Goal: Transaction & Acquisition: Purchase product/service

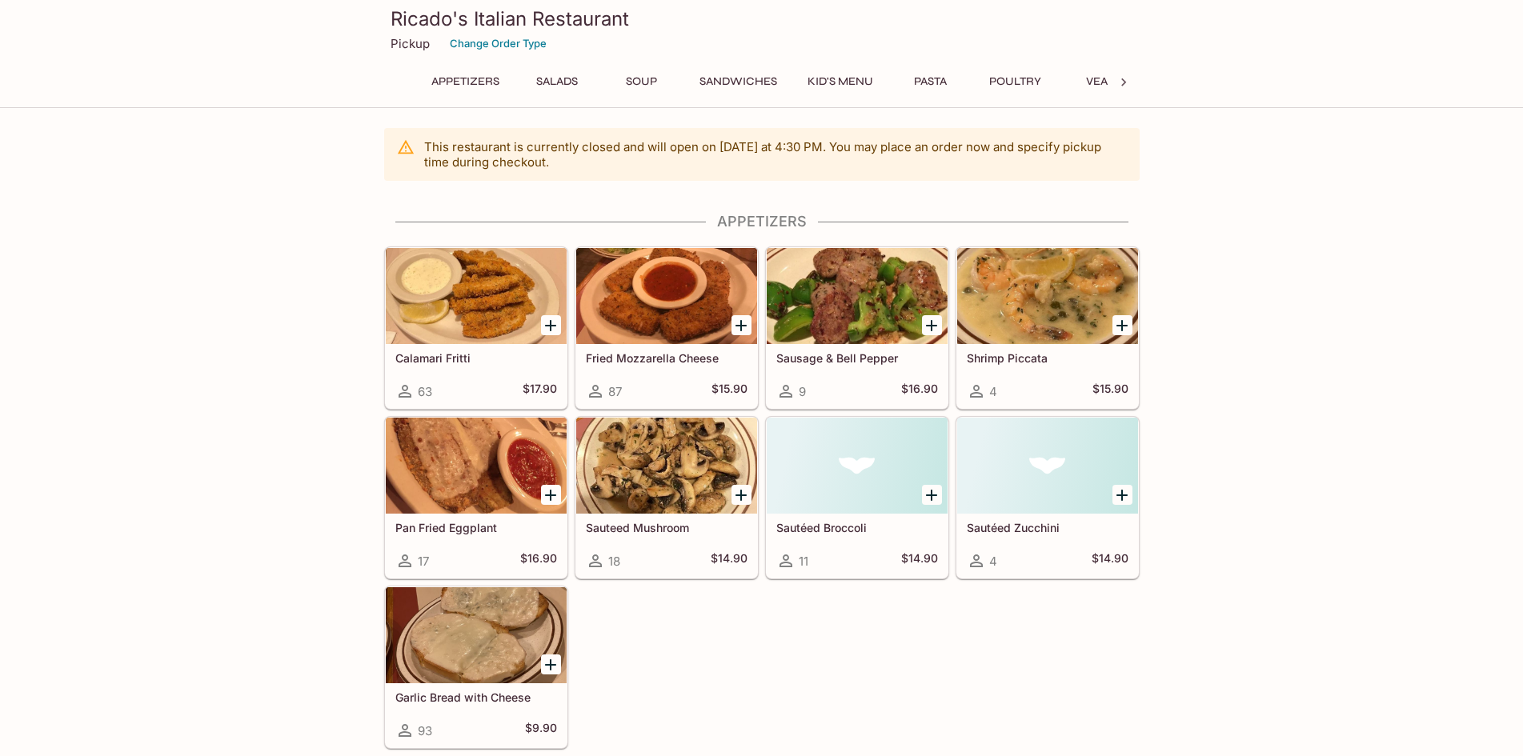
click at [763, 498] on div "Sautéed Broccoli 11 $14.90" at bounding box center [854, 495] width 190 height 170
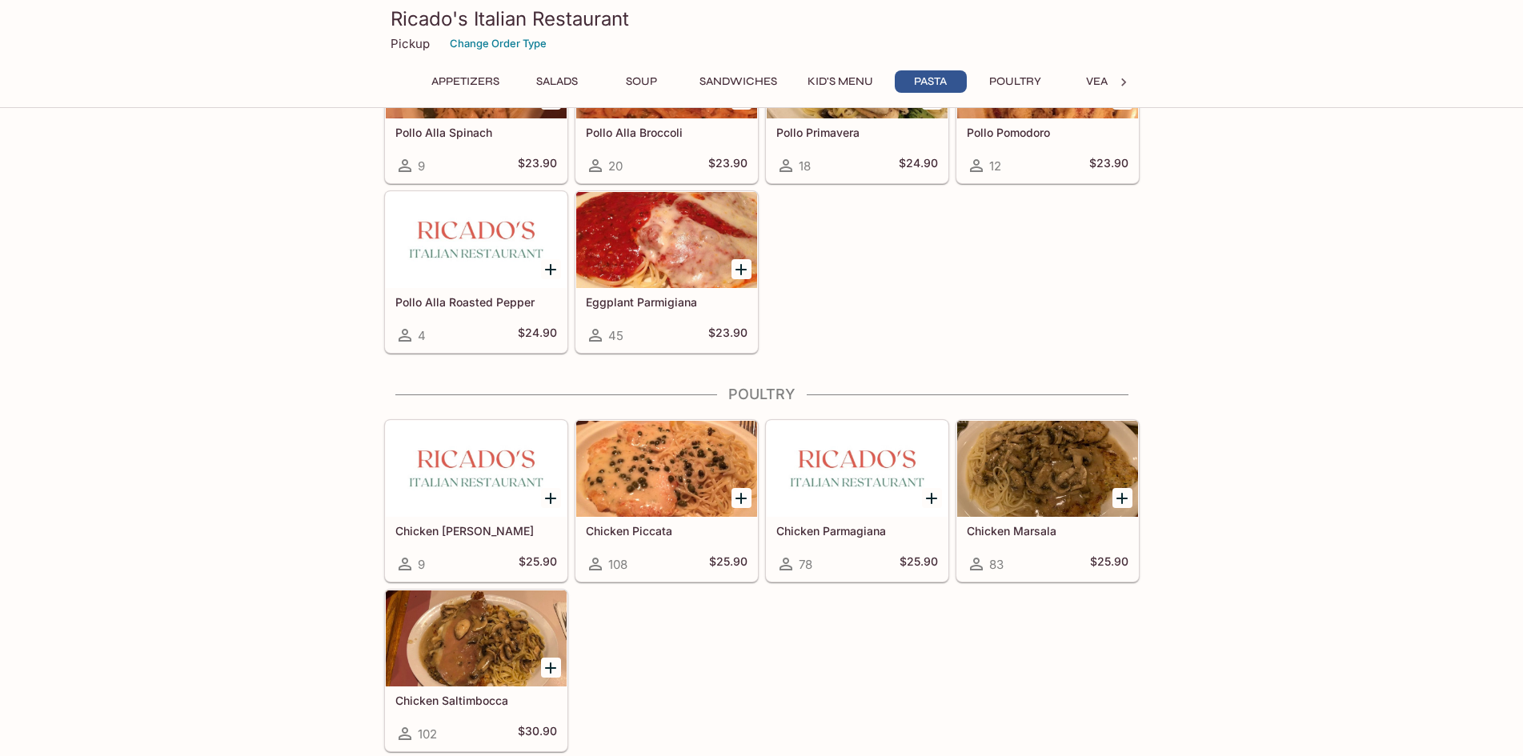
scroll to position [2902, 0]
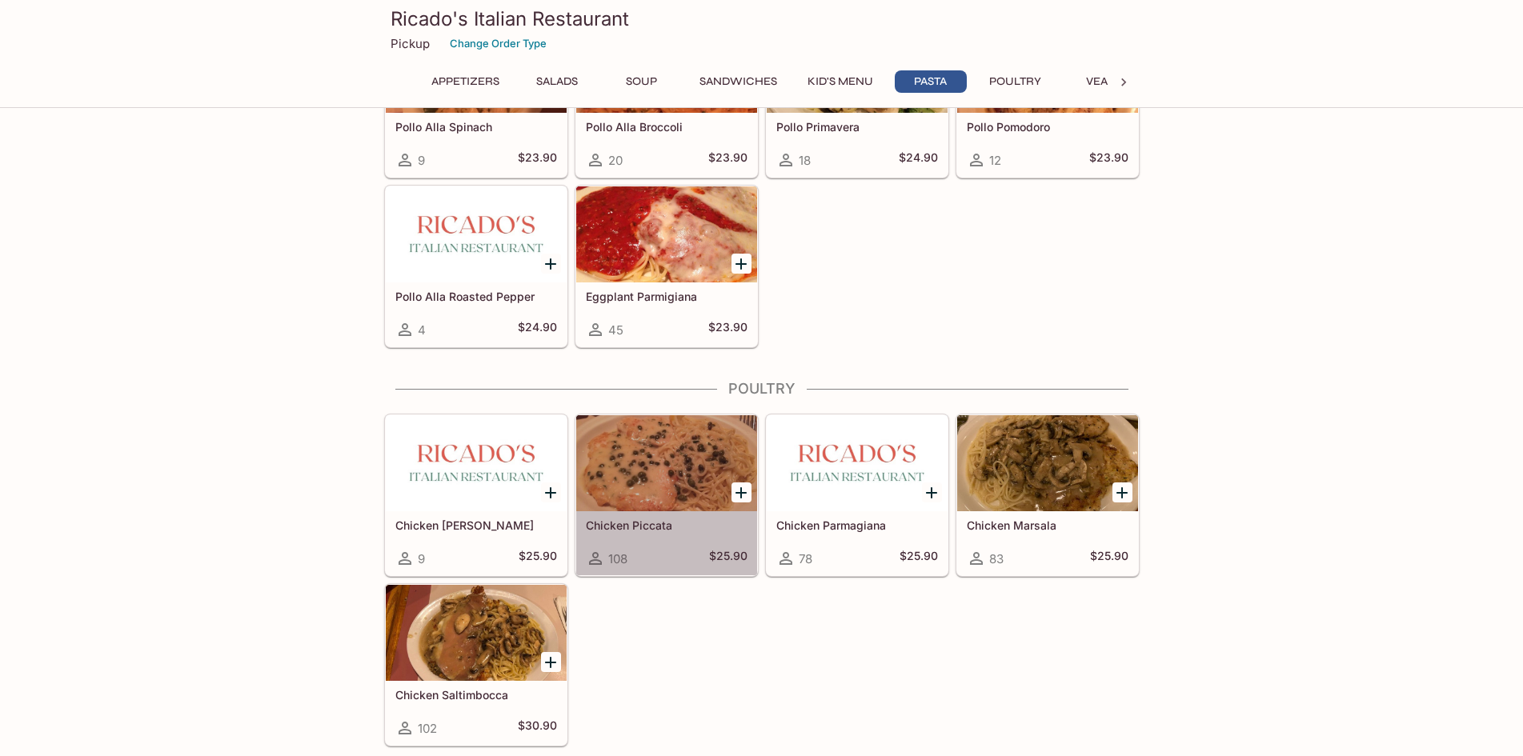
click at [667, 458] on div at bounding box center [666, 463] width 181 height 96
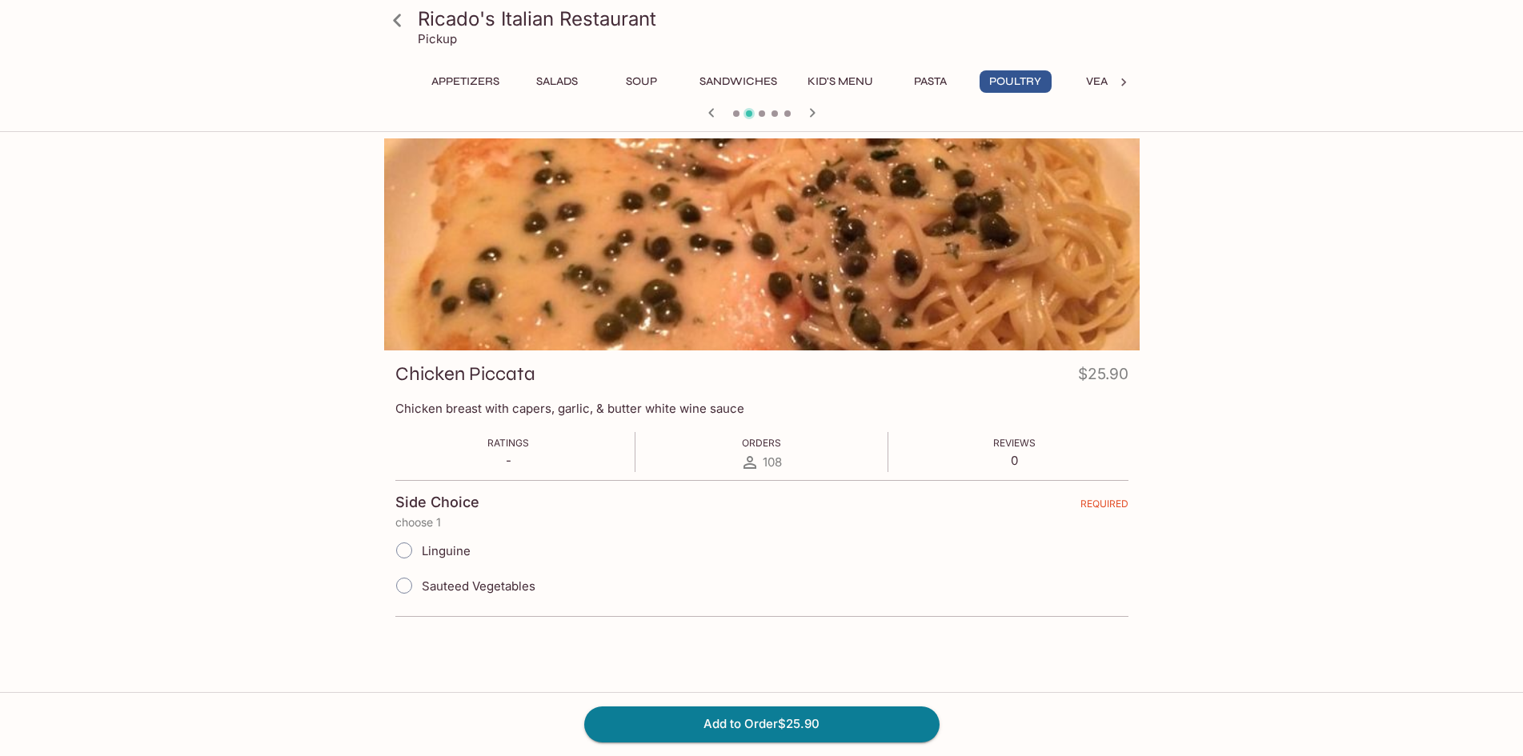
click at [1124, 83] on icon at bounding box center [1123, 82] width 5 height 8
click at [401, 86] on icon at bounding box center [399, 82] width 5 height 8
click at [456, 78] on button "Appetizers" at bounding box center [465, 81] width 86 height 22
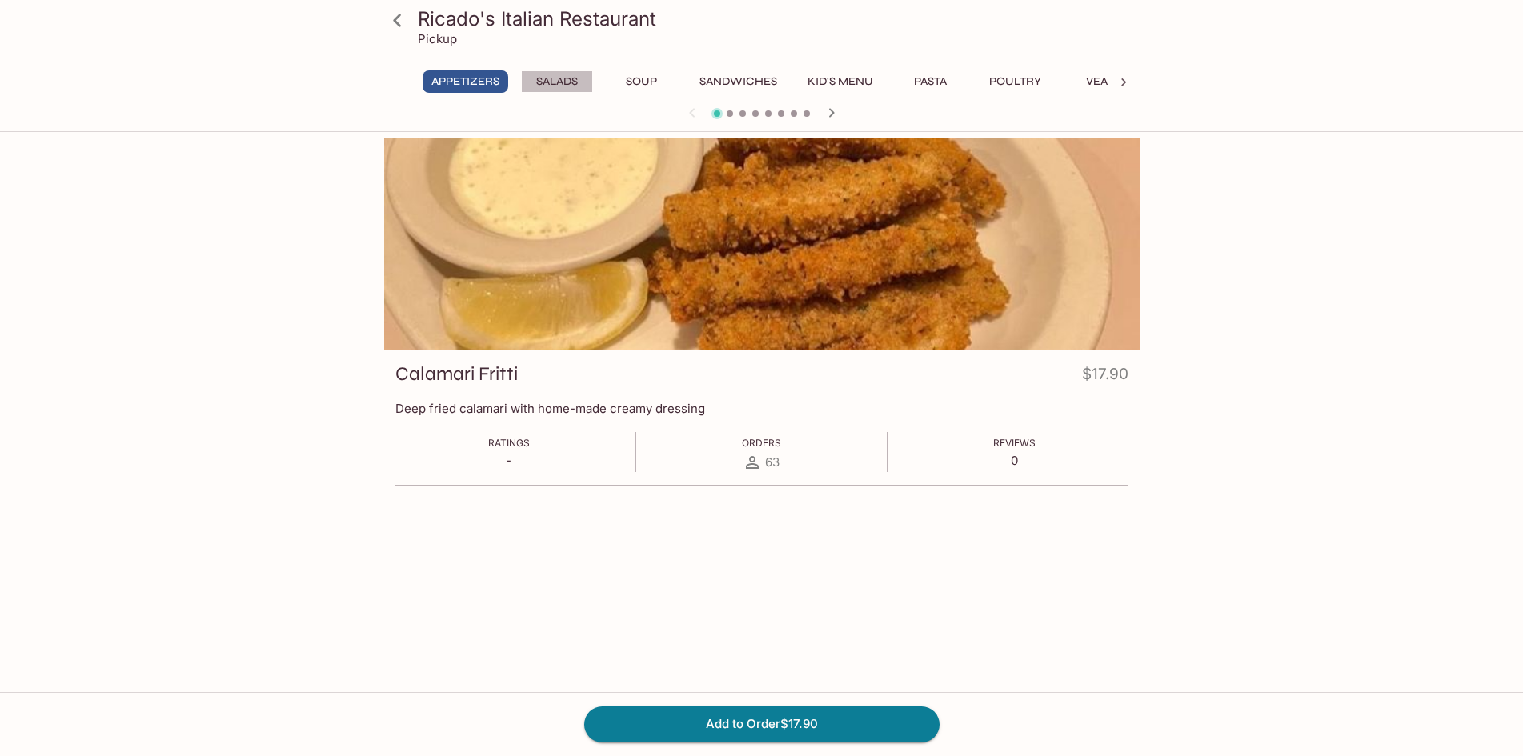
click at [561, 80] on button "Salads" at bounding box center [557, 81] width 72 height 22
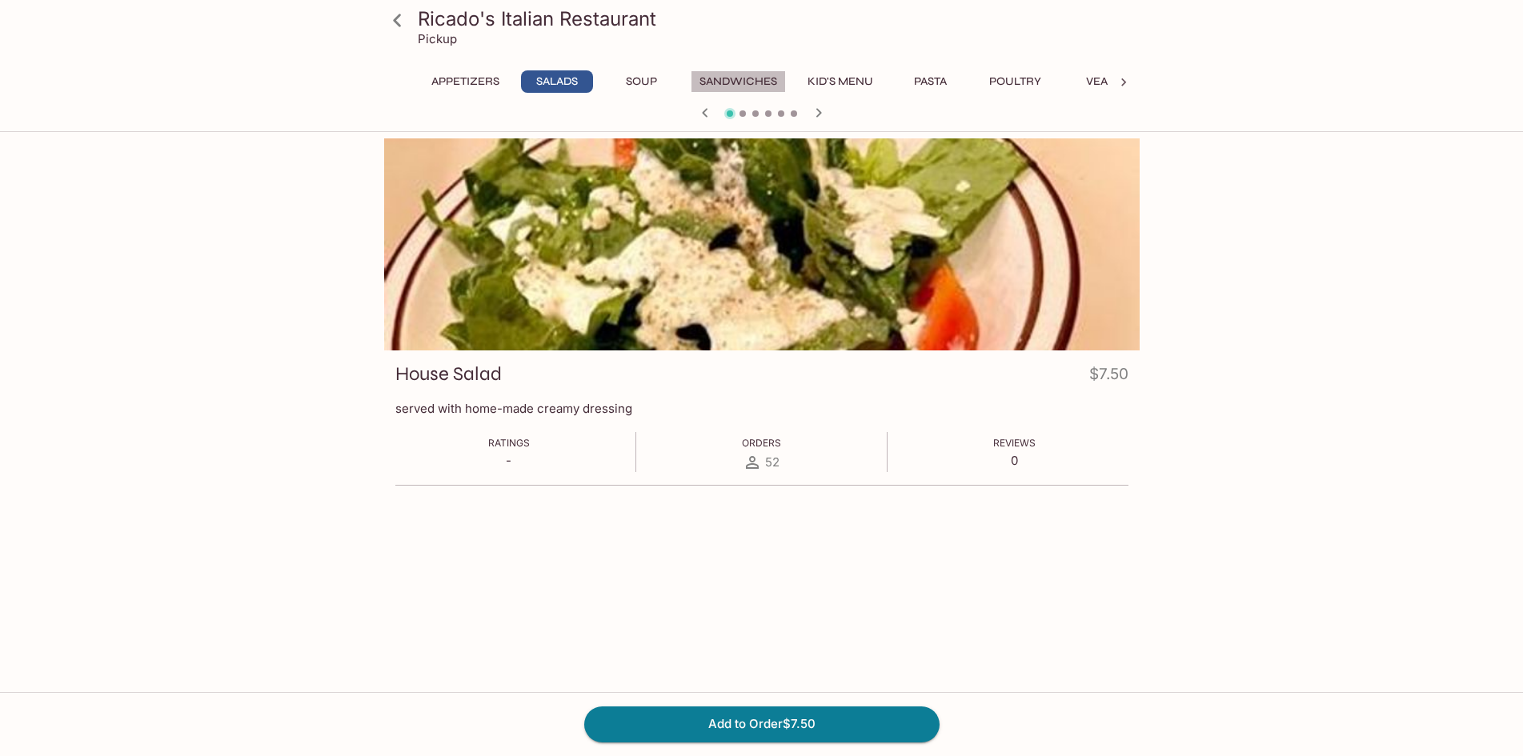
click at [740, 82] on button "Sandwiches" at bounding box center [738, 81] width 95 height 22
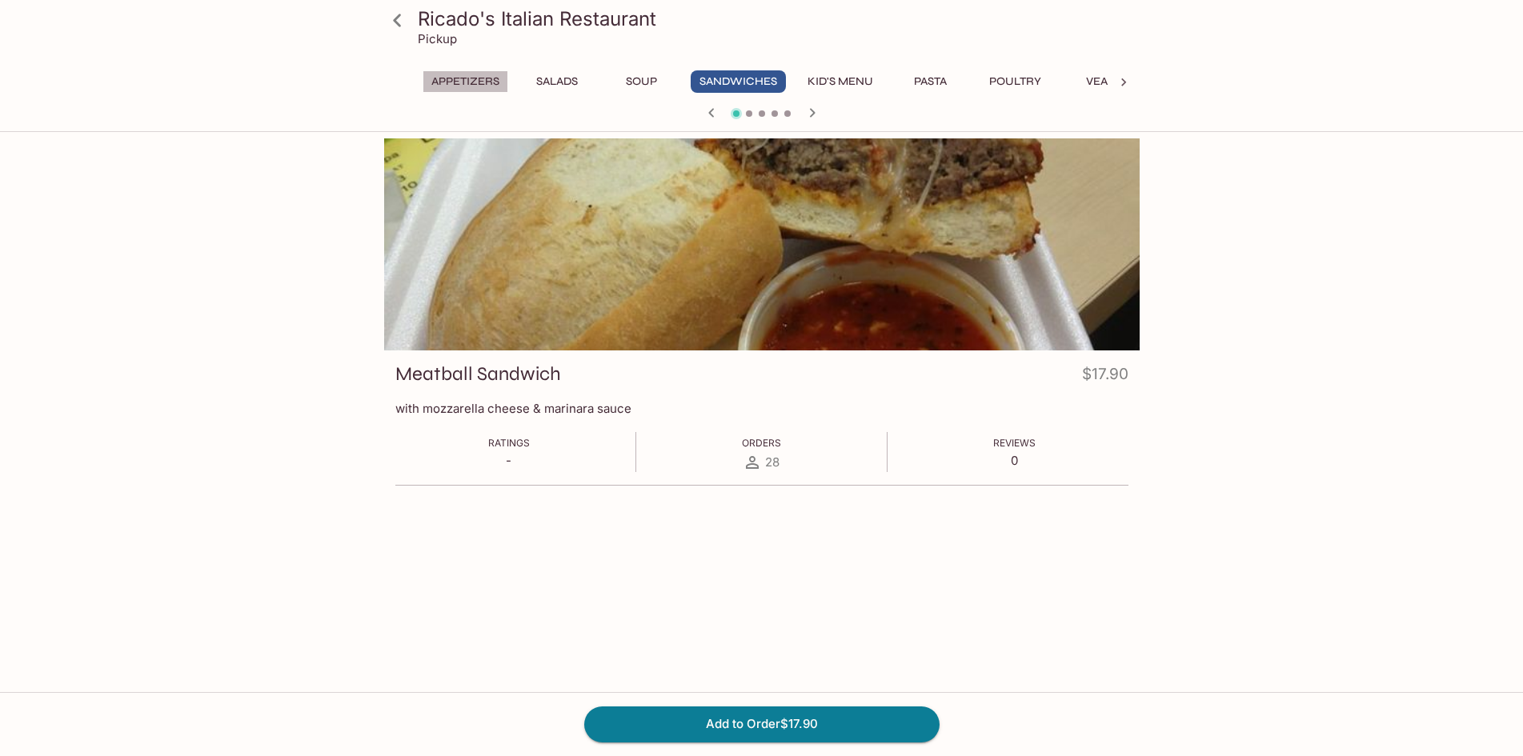
click at [477, 82] on button "Appetizers" at bounding box center [465, 81] width 86 height 22
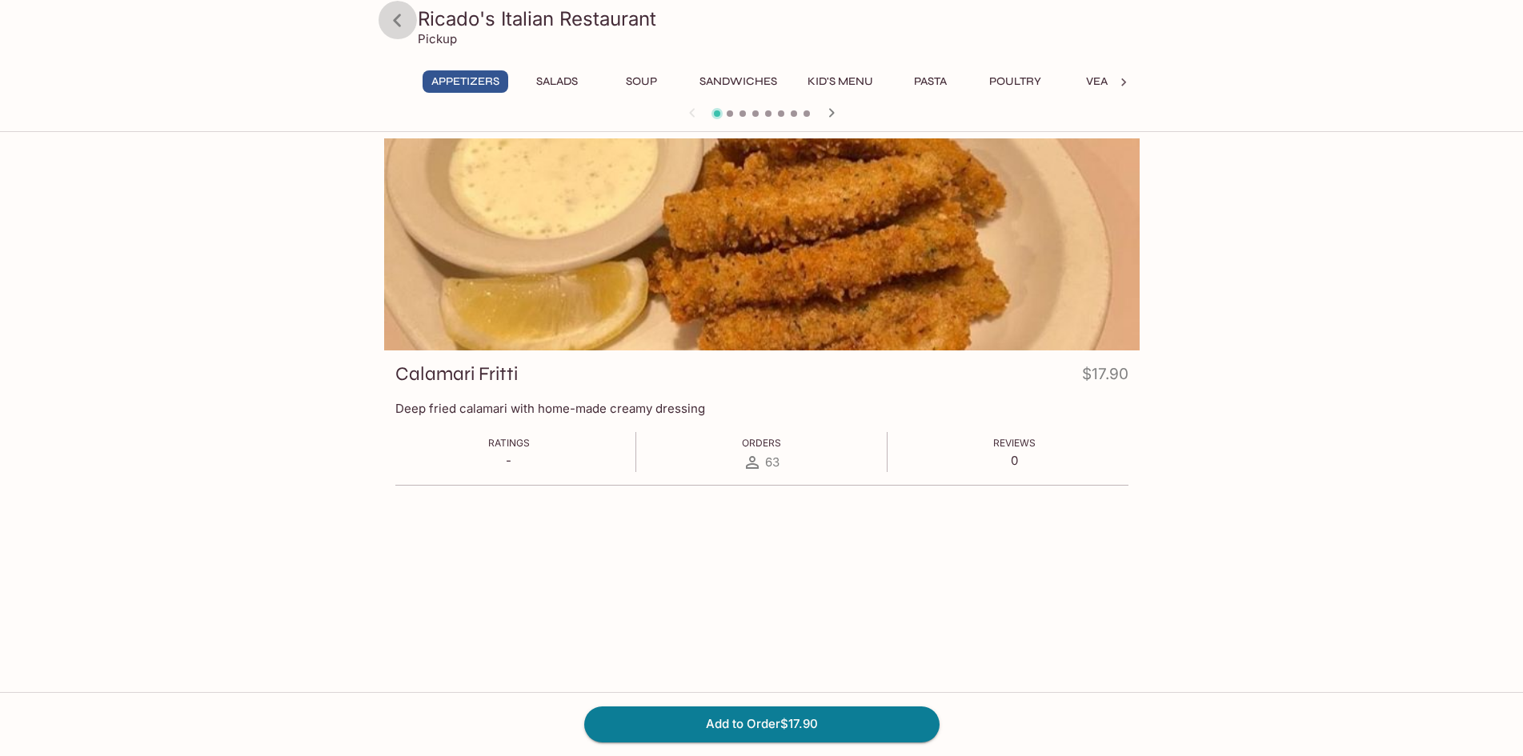
click at [393, 18] on icon at bounding box center [397, 20] width 28 height 28
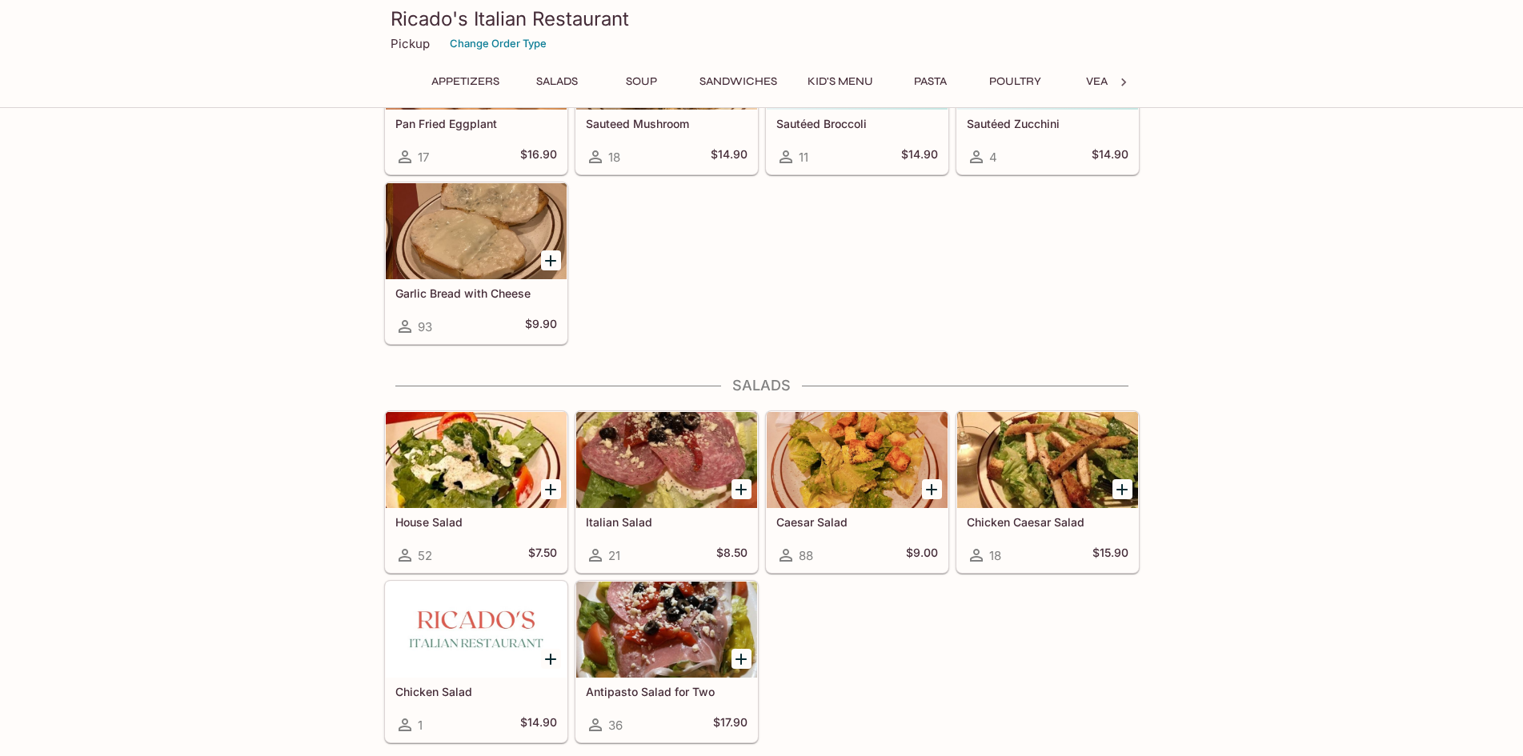
scroll to position [398, 0]
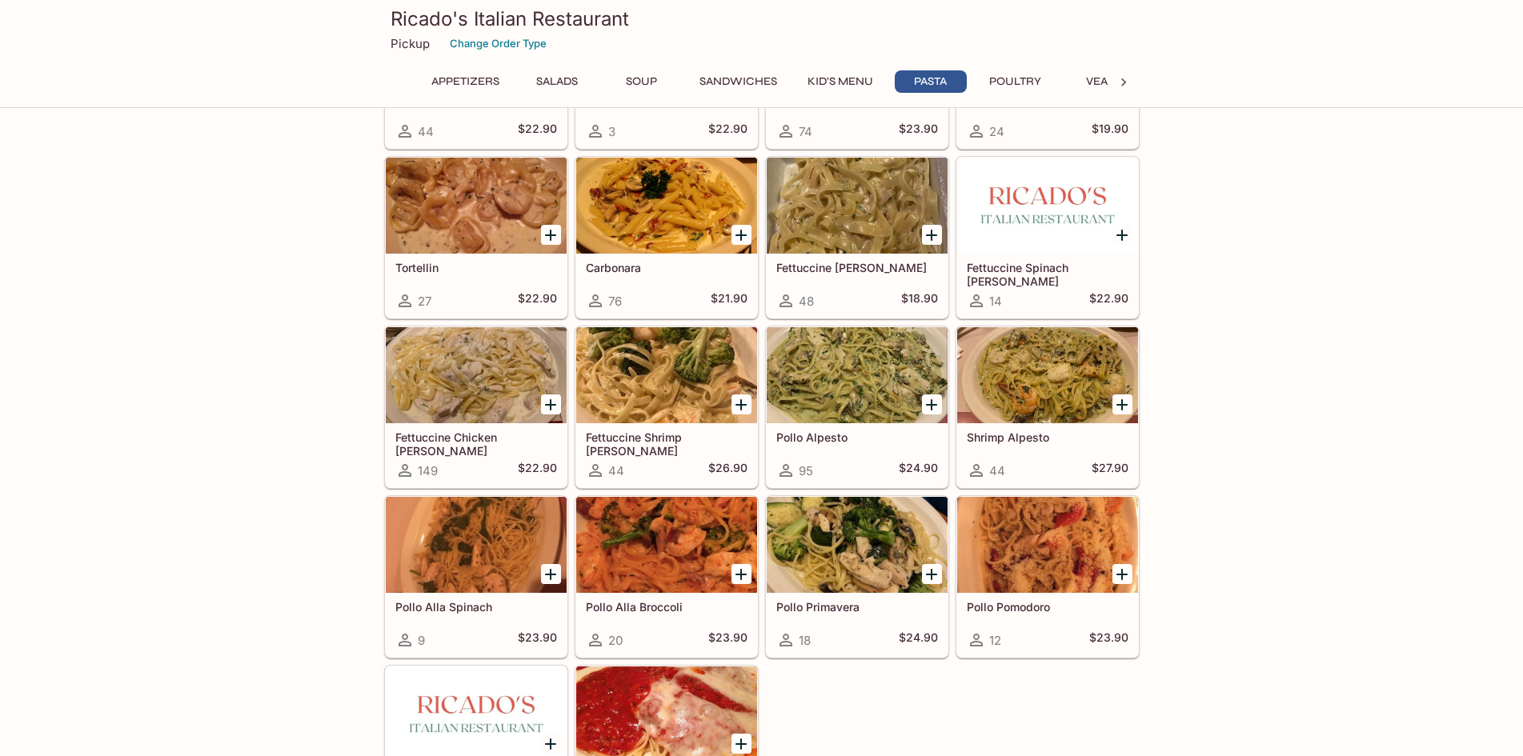
scroll to position [2432, 0]
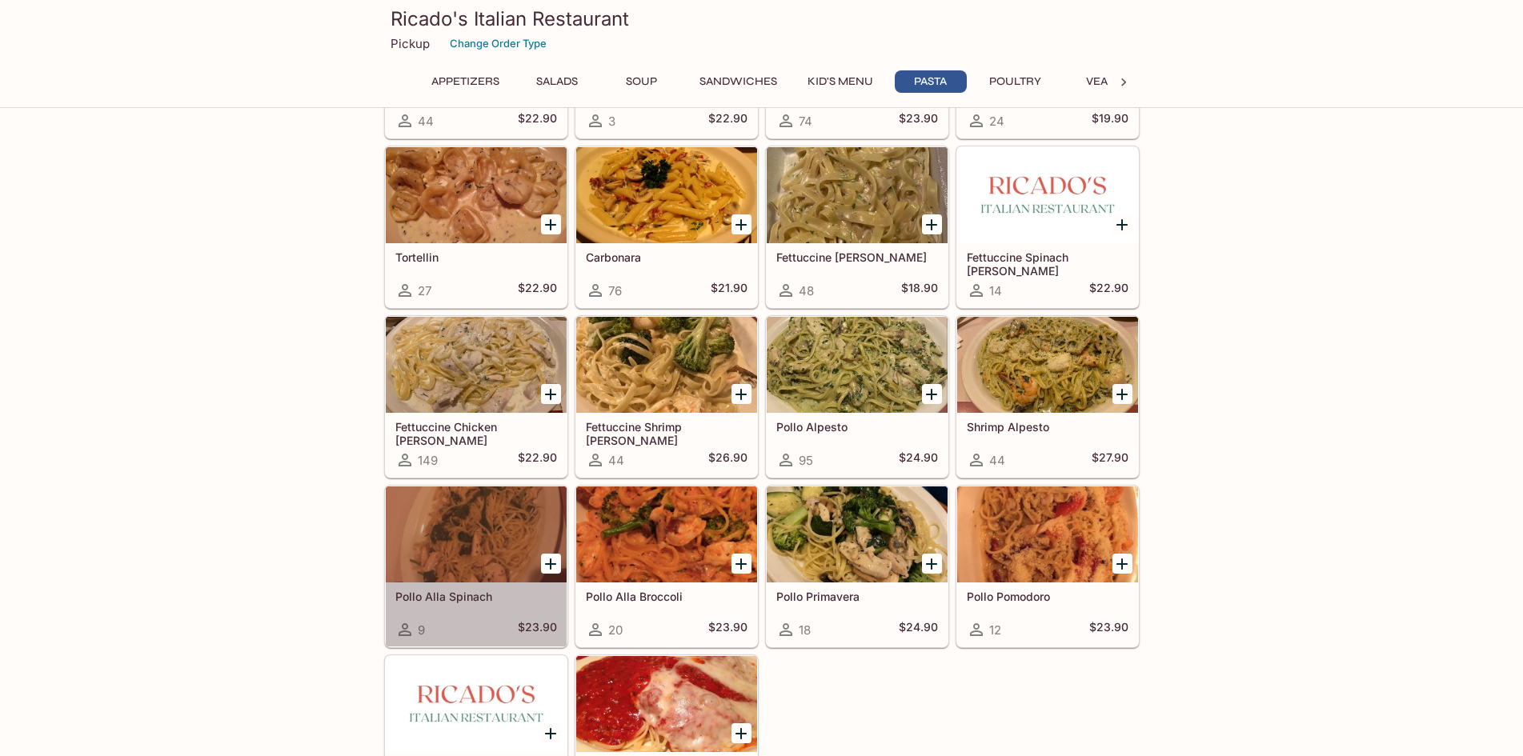
click at [499, 517] on div at bounding box center [476, 534] width 181 height 96
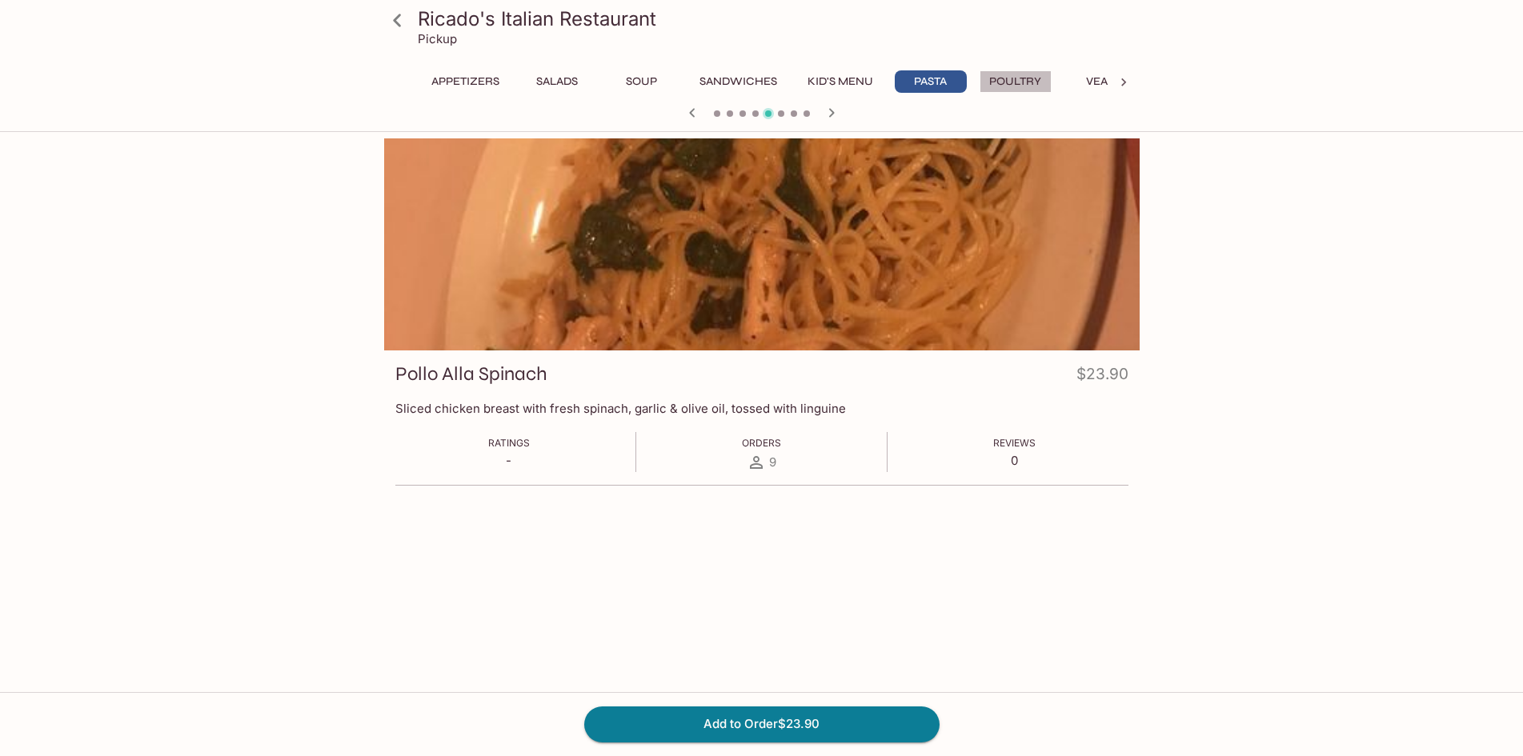
click at [1023, 75] on button "Poultry" at bounding box center [1015, 81] width 72 height 22
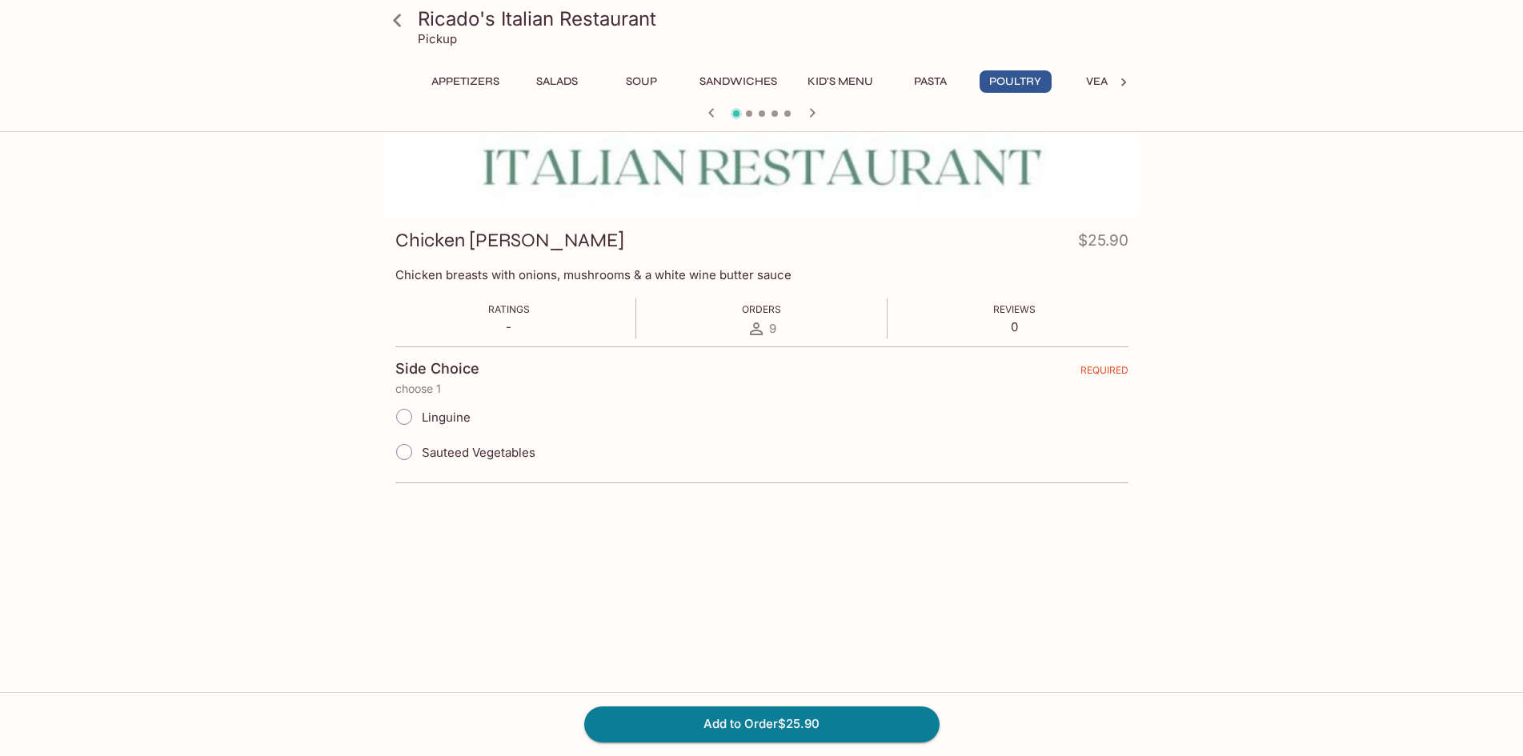
scroll to position [138, 0]
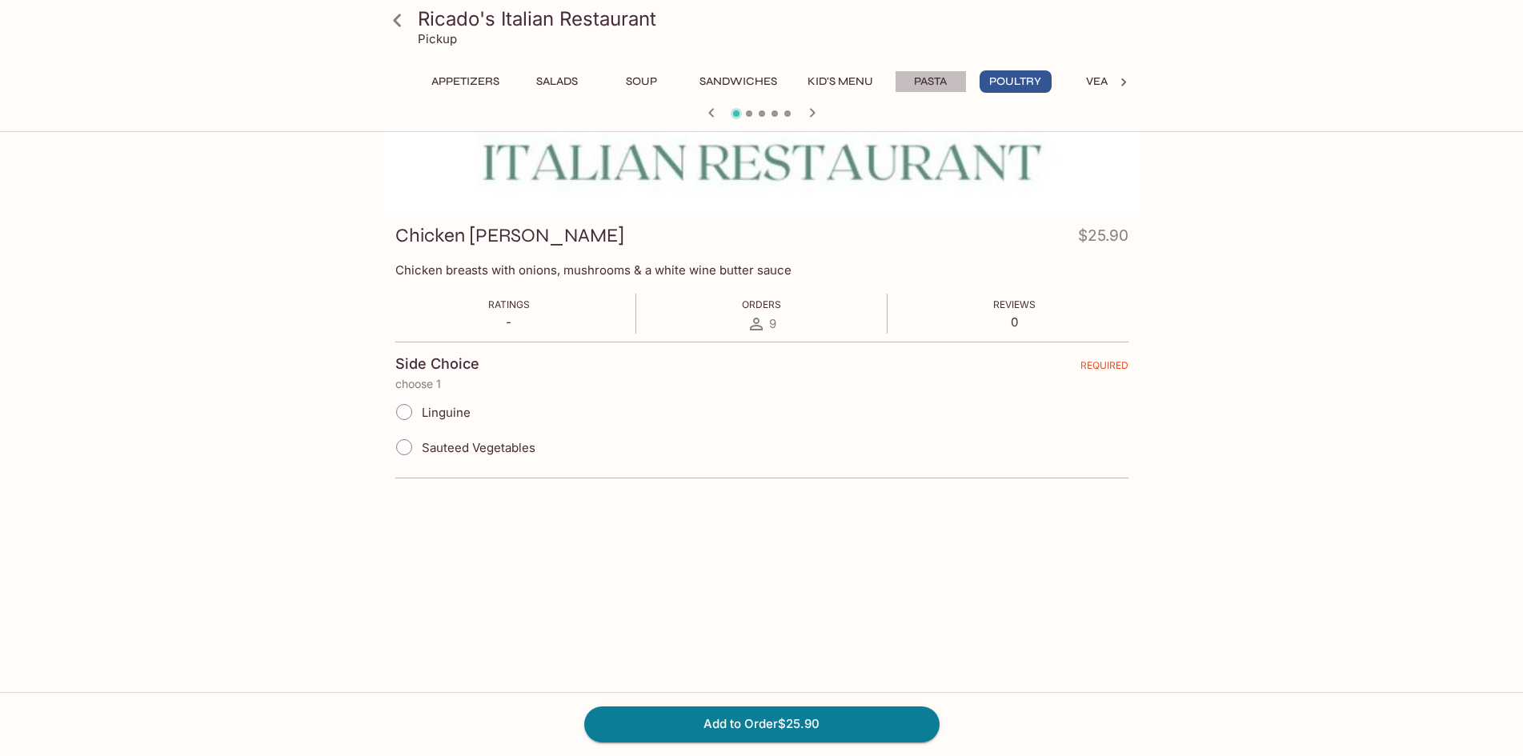
click at [939, 80] on button "Pasta" at bounding box center [931, 81] width 72 height 22
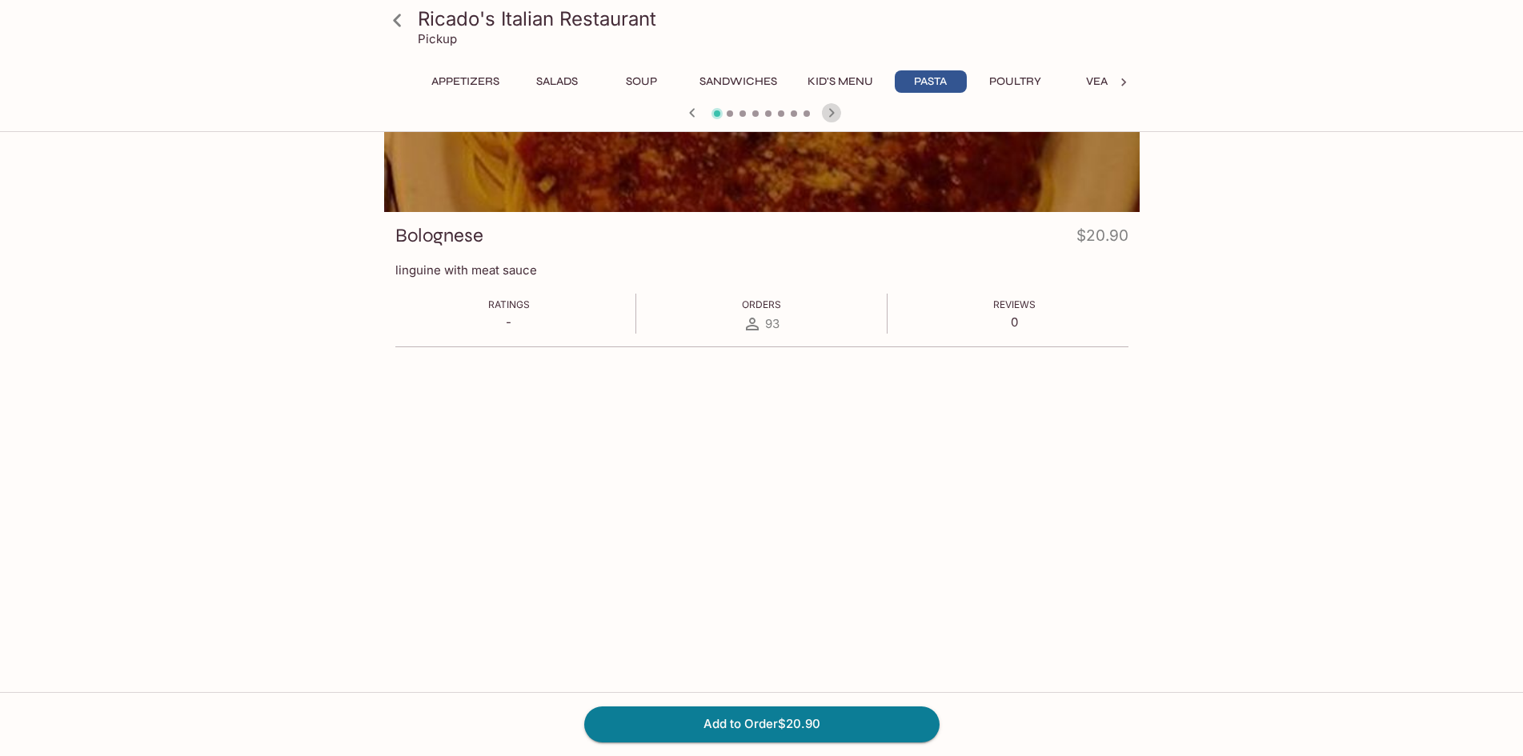
click at [829, 115] on icon "button" at bounding box center [831, 112] width 19 height 19
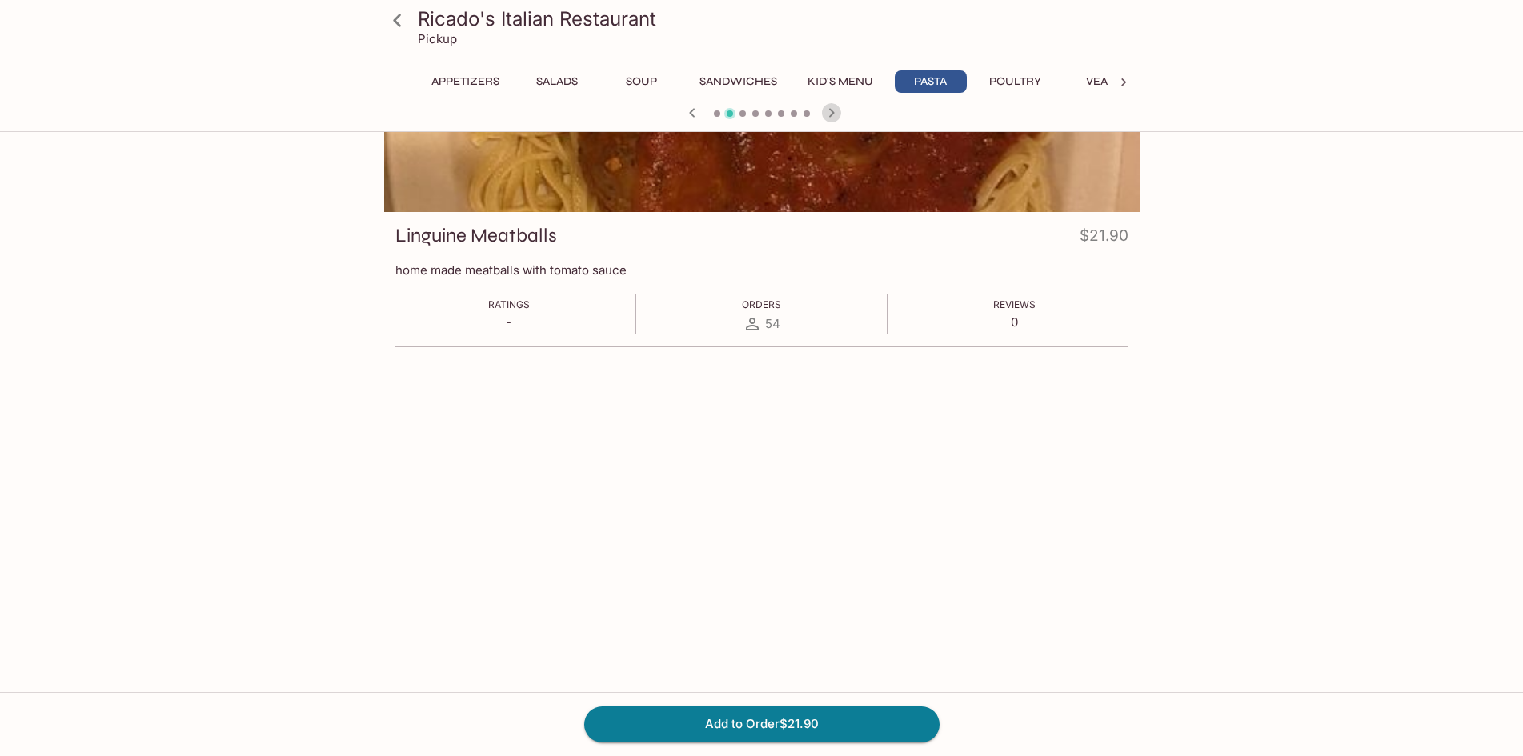
click at [829, 115] on icon "button" at bounding box center [831, 112] width 19 height 19
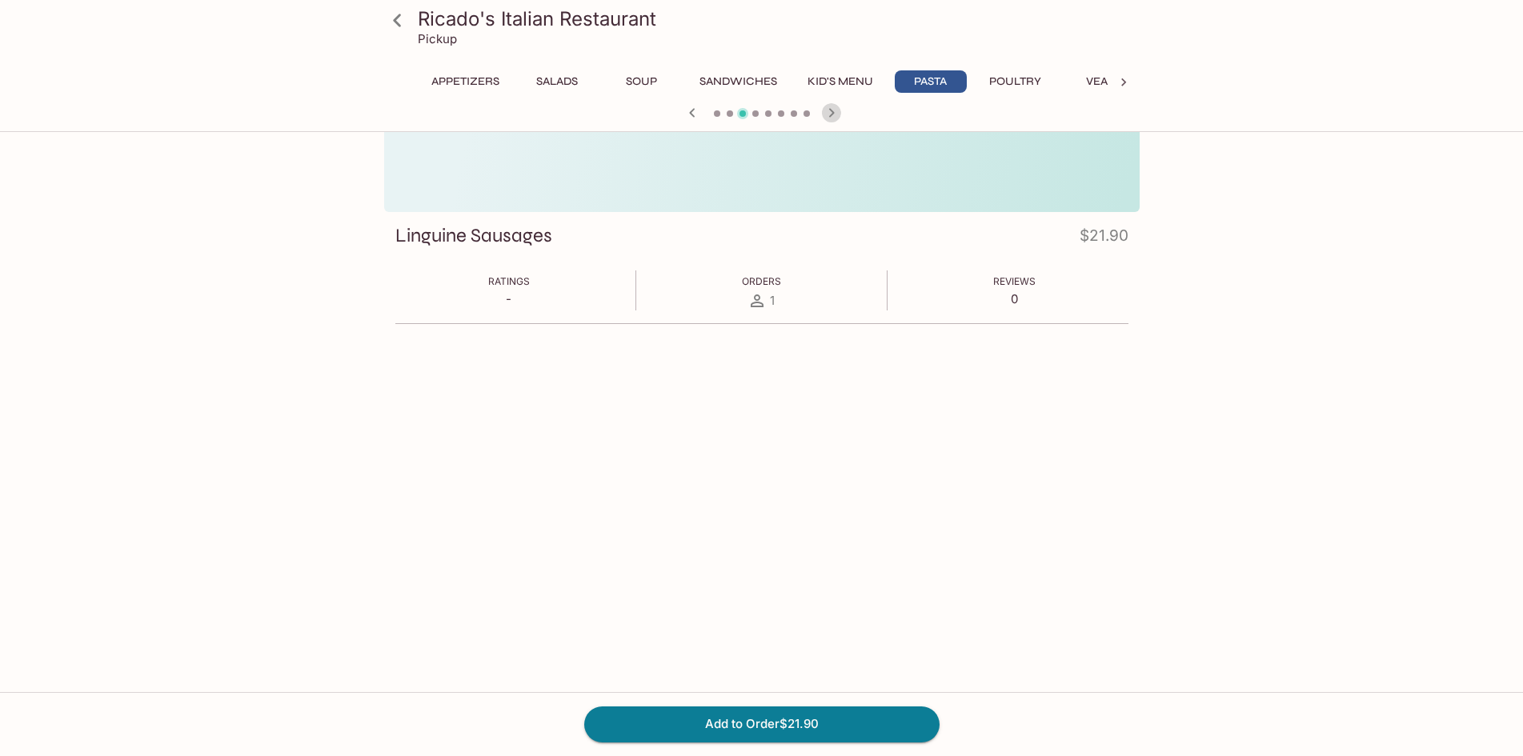
click at [829, 115] on icon "button" at bounding box center [831, 112] width 19 height 19
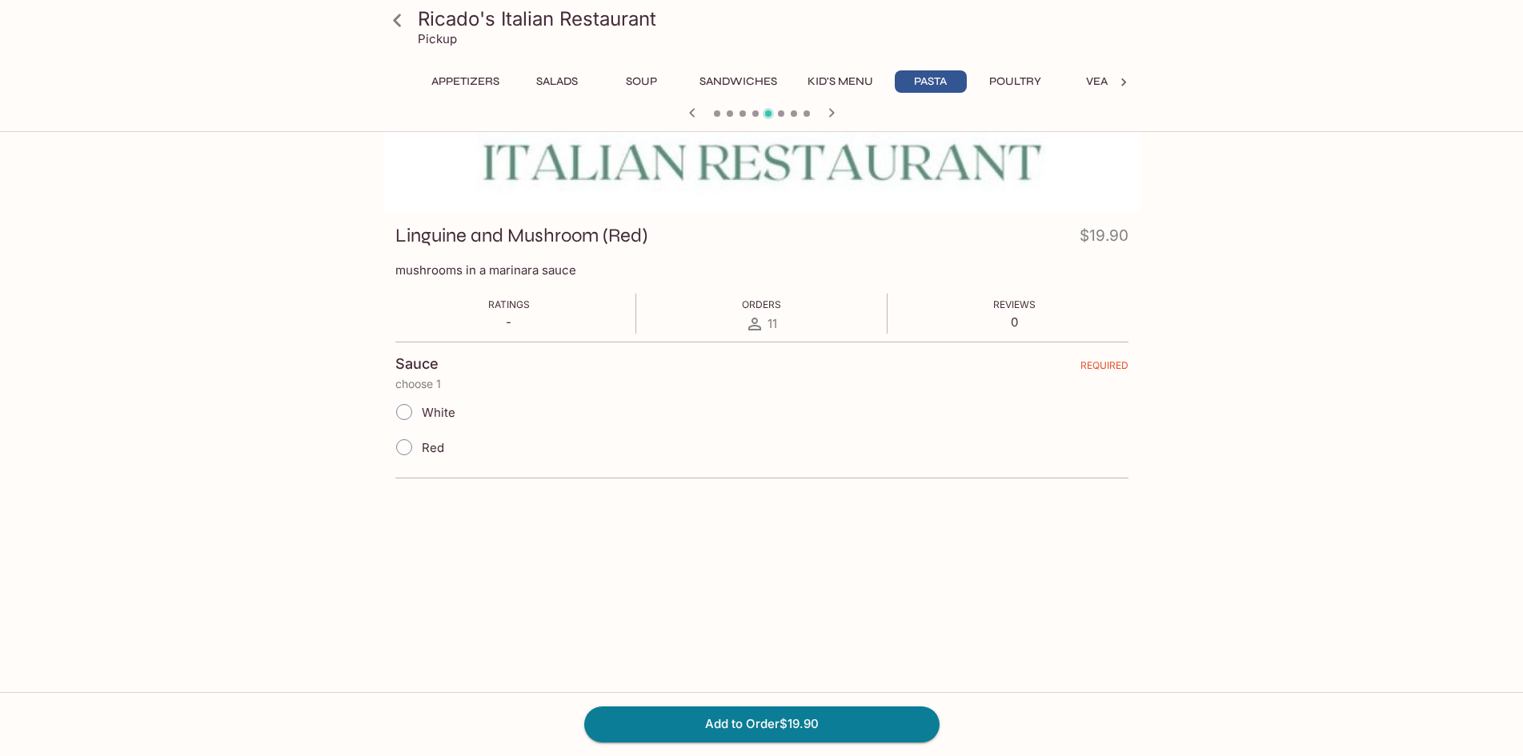
click at [829, 115] on icon "button" at bounding box center [831, 112] width 19 height 19
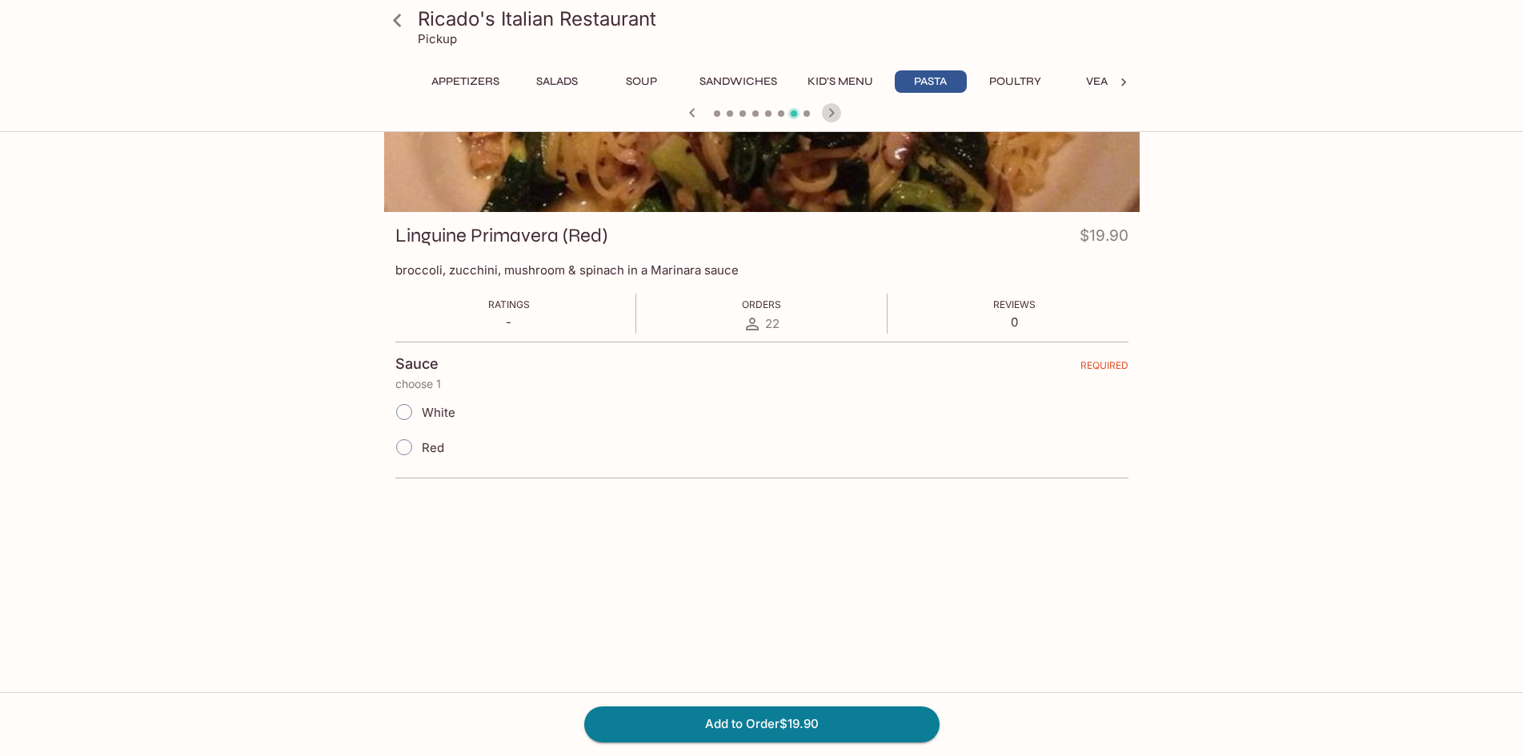
click at [829, 115] on icon "button" at bounding box center [831, 112] width 19 height 19
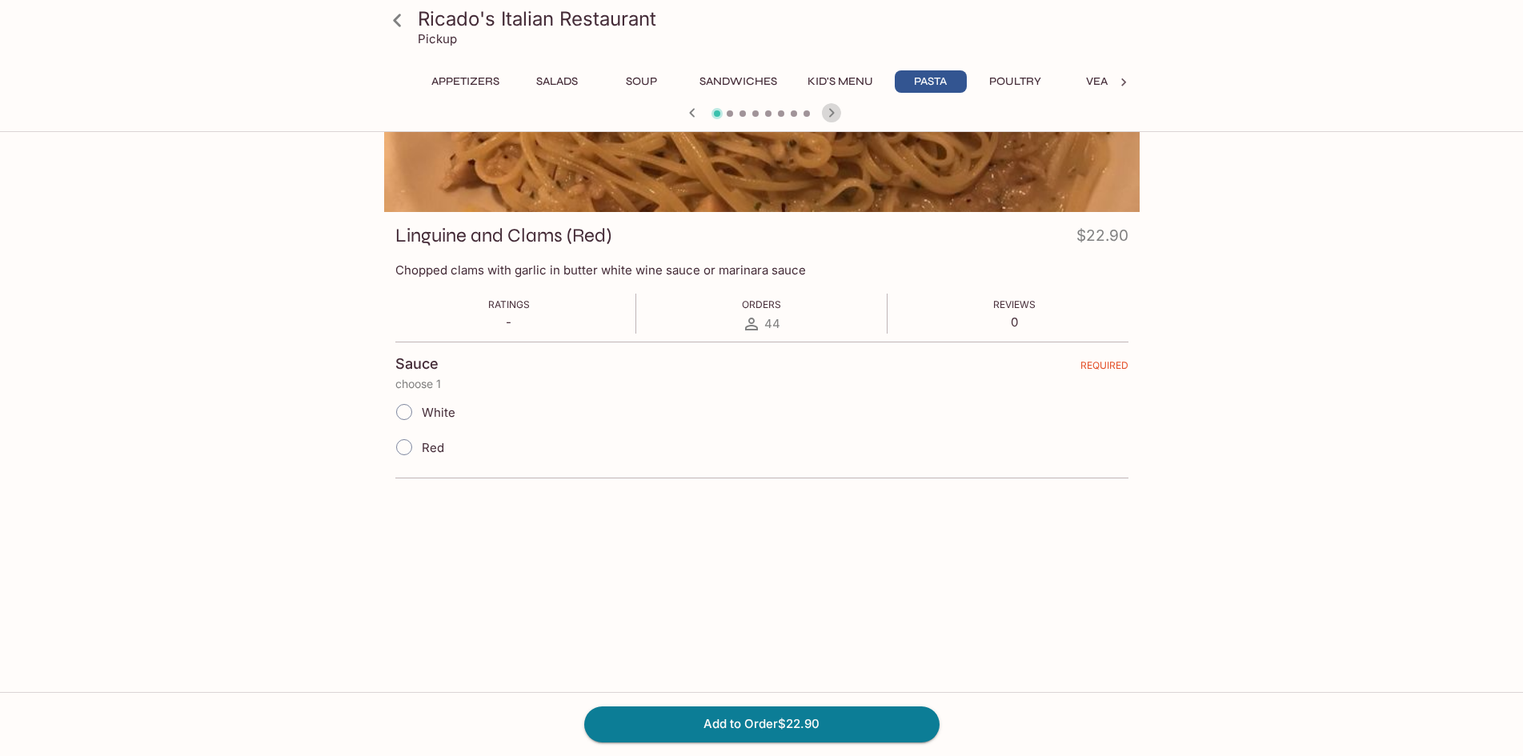
click at [829, 115] on icon "button" at bounding box center [831, 112] width 19 height 19
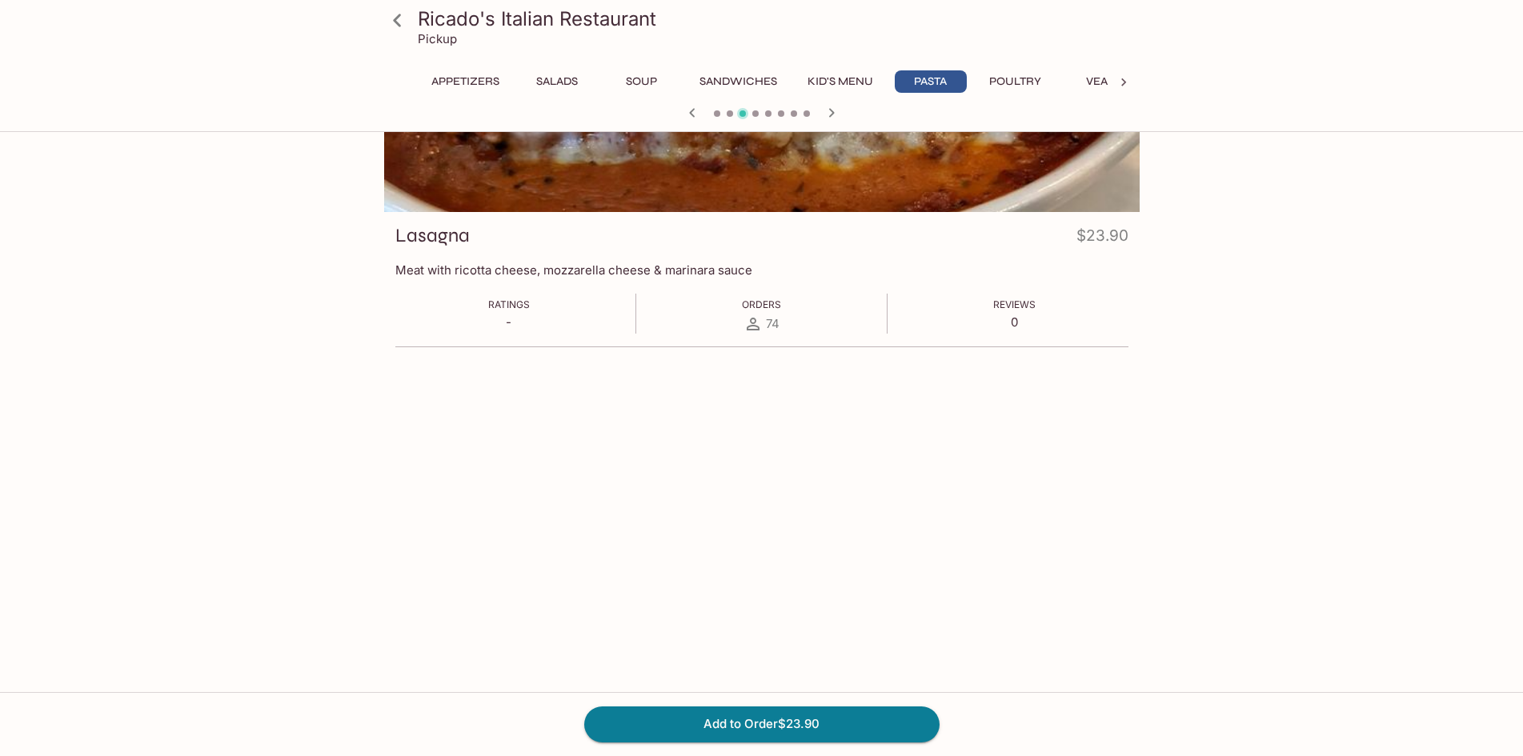
click at [829, 115] on icon "button" at bounding box center [831, 112] width 19 height 19
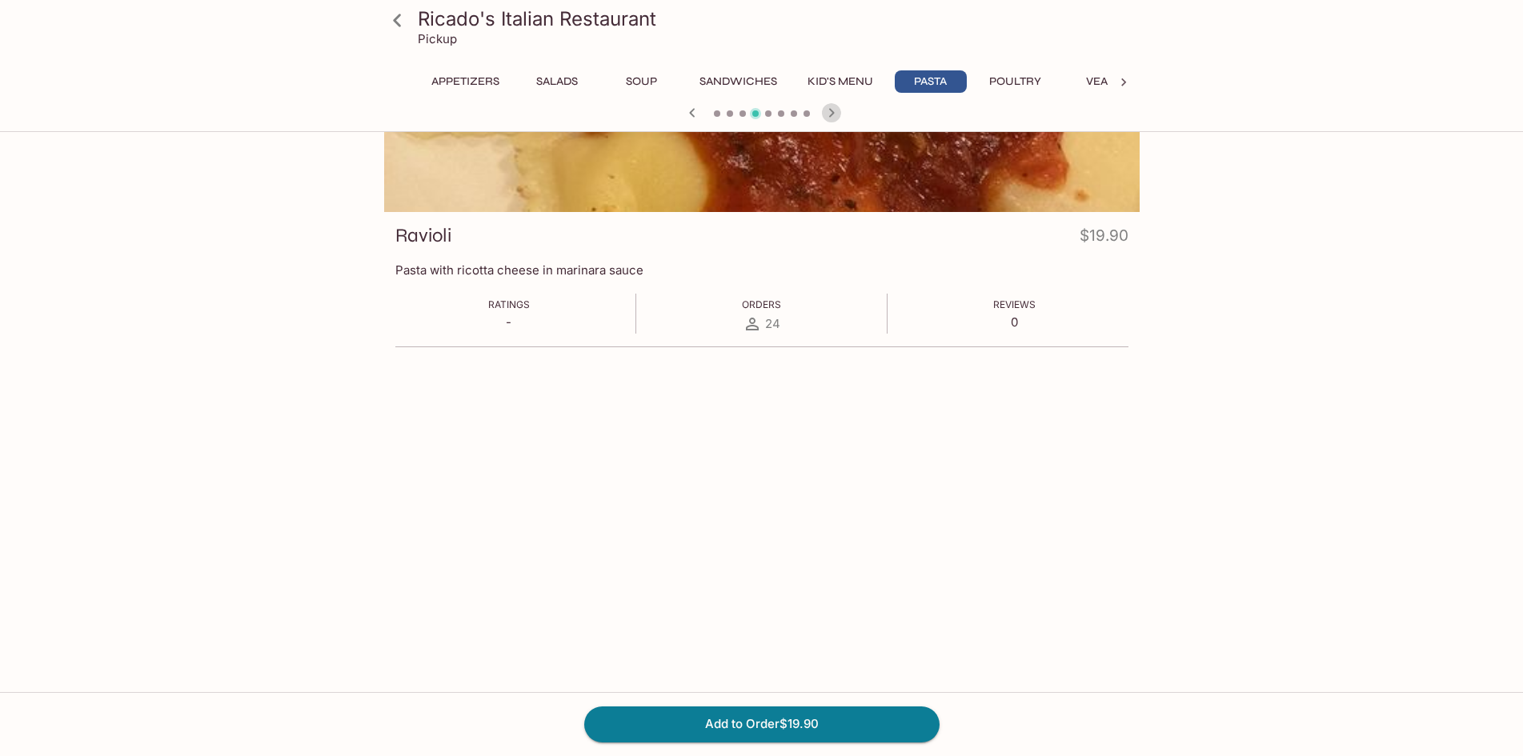
click at [829, 115] on icon "button" at bounding box center [831, 112] width 19 height 19
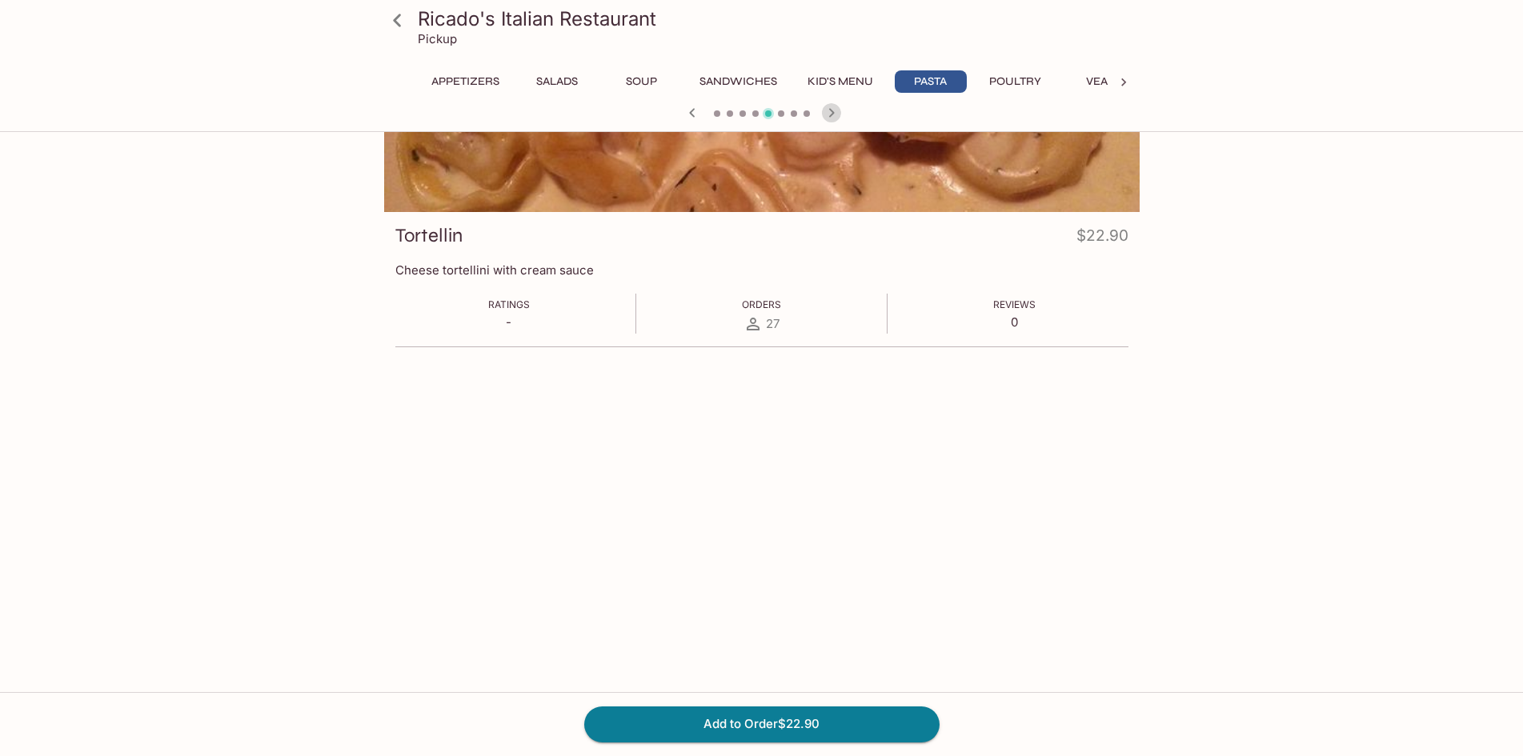
click at [829, 115] on icon "button" at bounding box center [831, 112] width 19 height 19
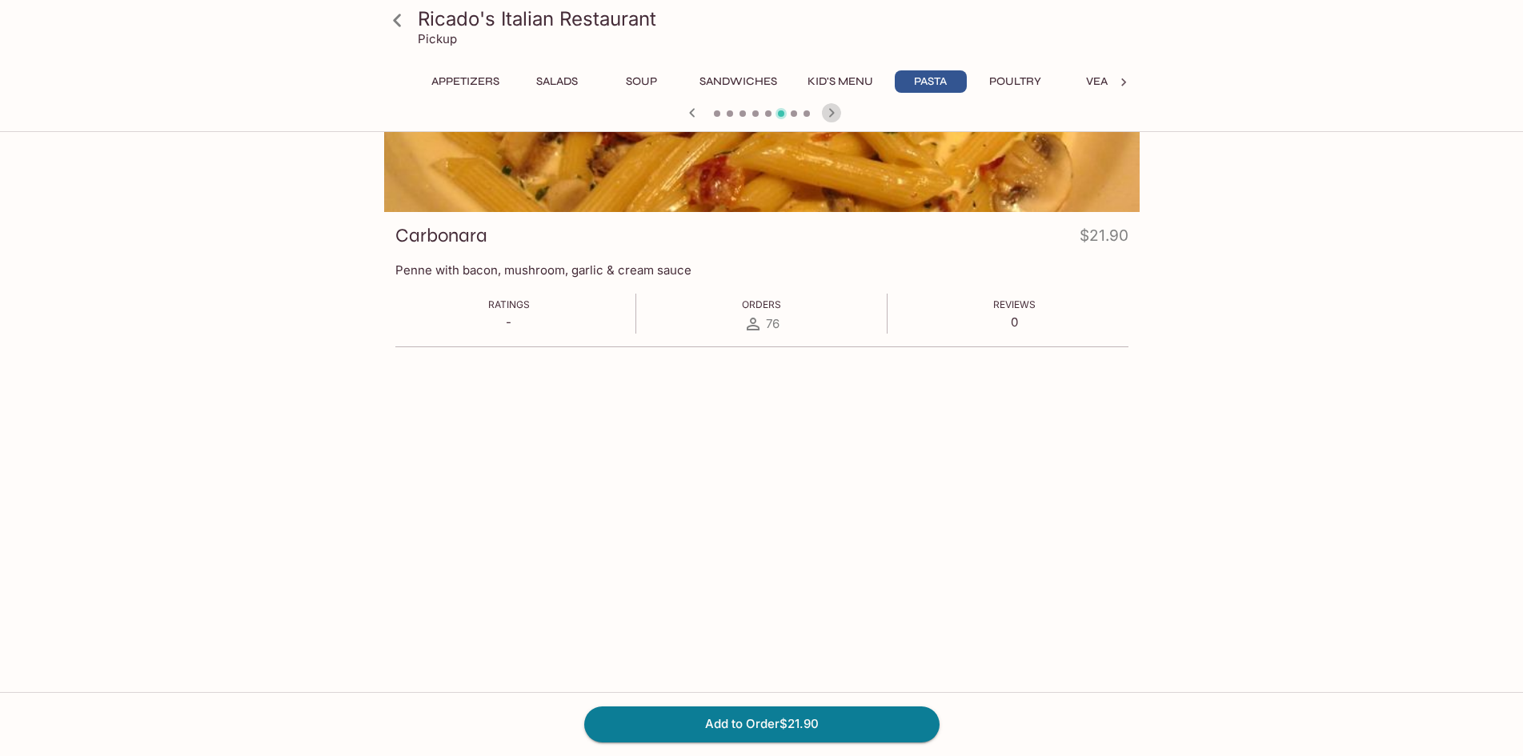
click at [829, 115] on icon "button" at bounding box center [831, 112] width 19 height 19
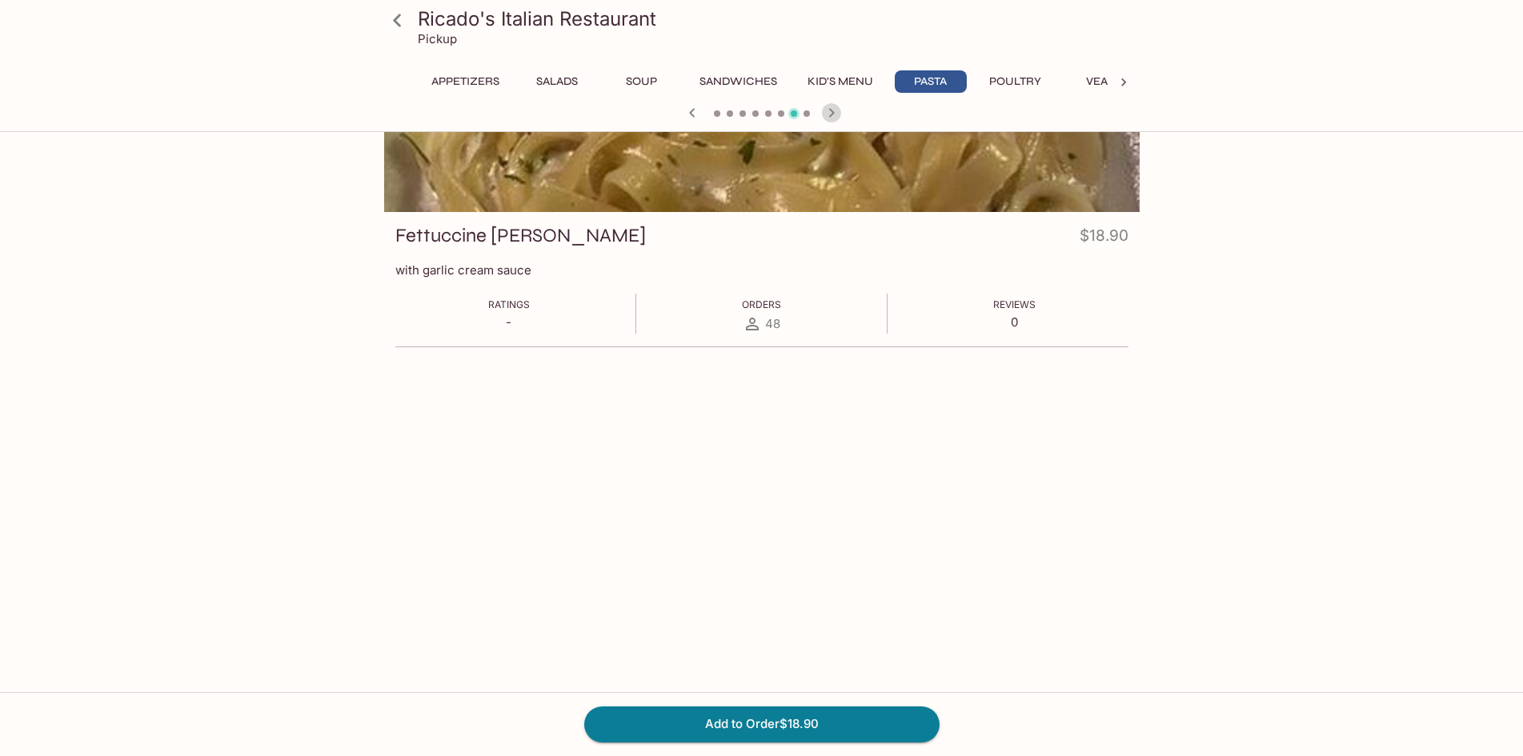
click at [829, 115] on icon "button" at bounding box center [831, 112] width 19 height 19
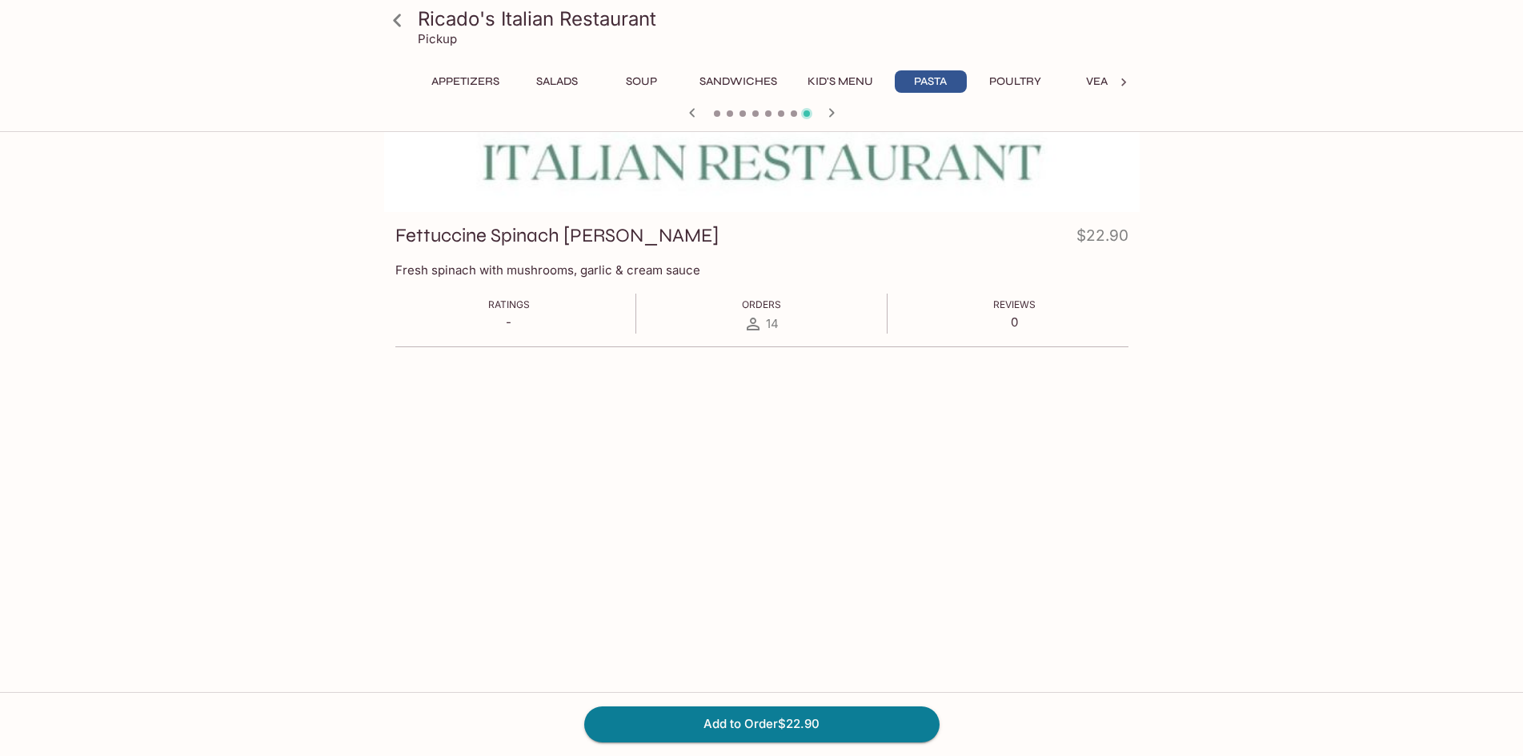
click at [565, 251] on div "Fettuccine Spinach Alfredo $22.90" at bounding box center [761, 238] width 733 height 31
click at [565, 271] on p "Fresh spinach with mushrooms, garlic & cream sauce" at bounding box center [761, 269] width 733 height 15
click at [675, 201] on div at bounding box center [761, 106] width 755 height 212
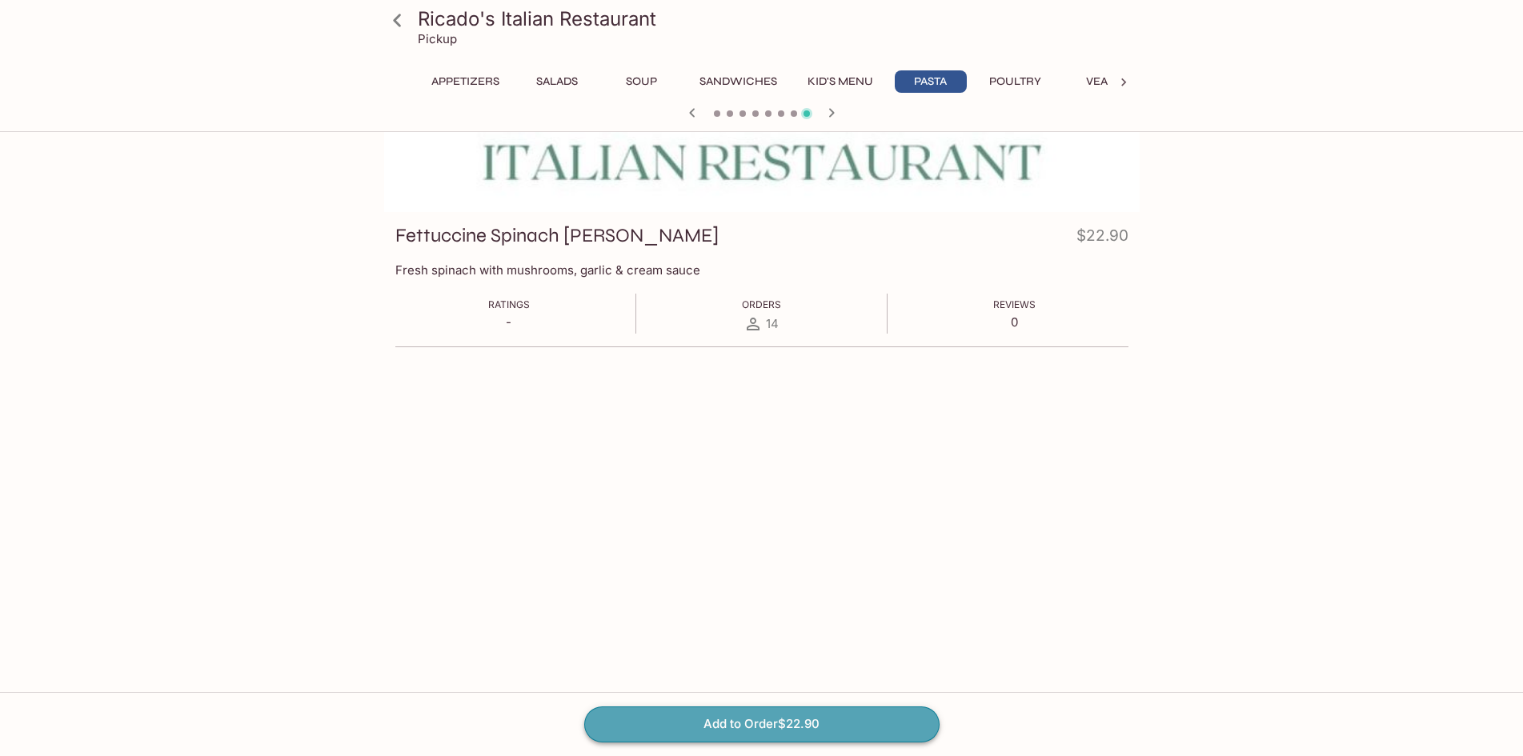
click at [691, 727] on button "Add to Order $22.90" at bounding box center [761, 724] width 355 height 35
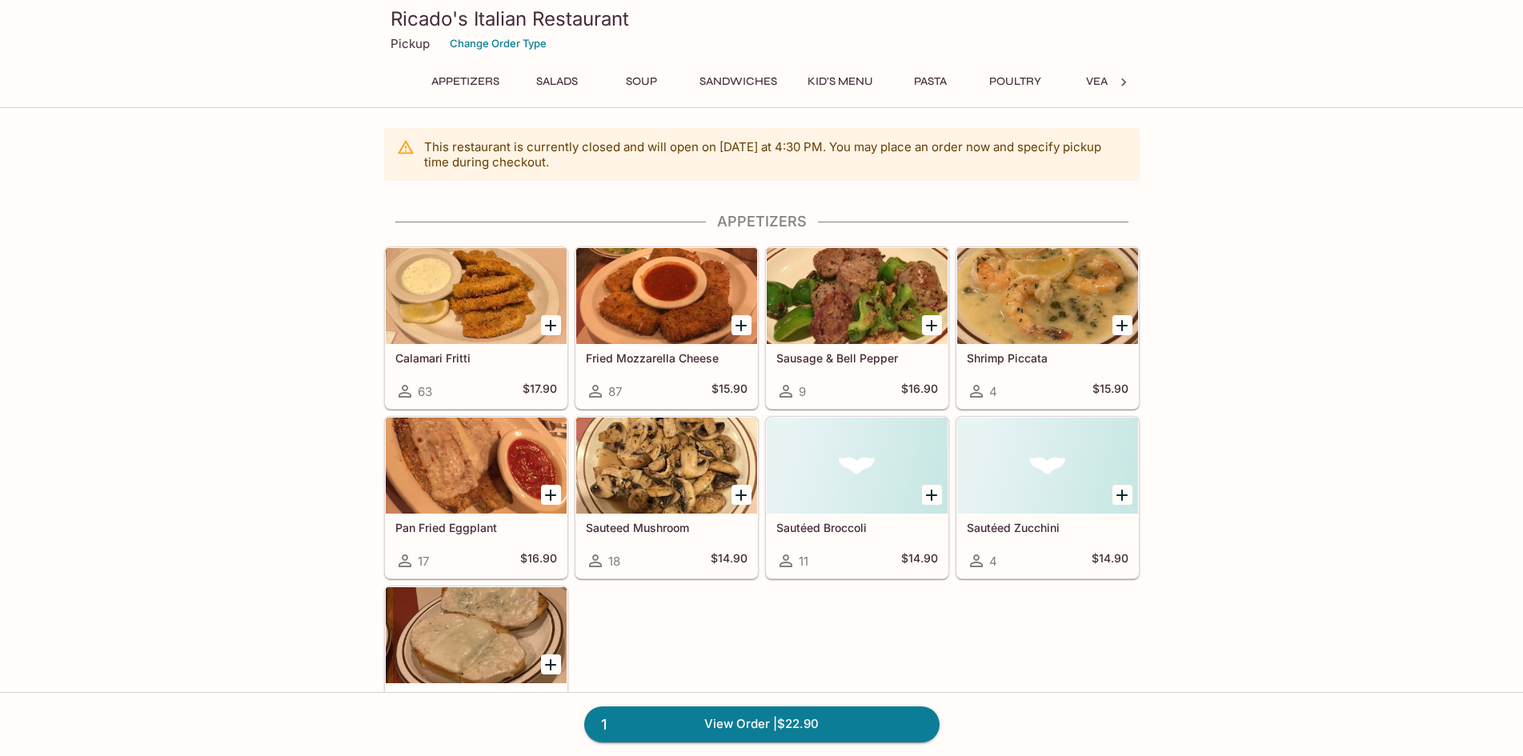
scroll to position [662, 0]
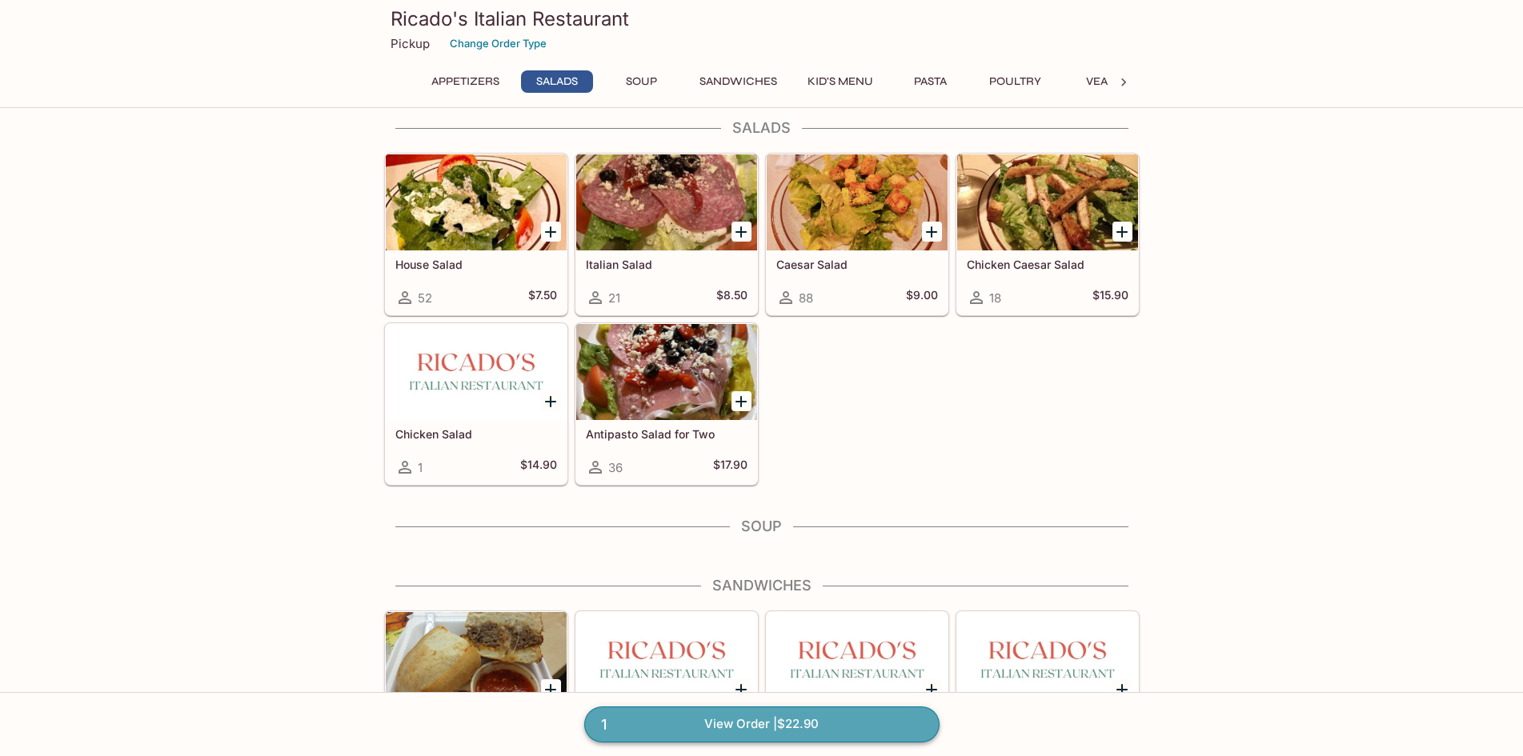
click at [791, 719] on link "1 View Order | $22.90" at bounding box center [761, 724] width 355 height 35
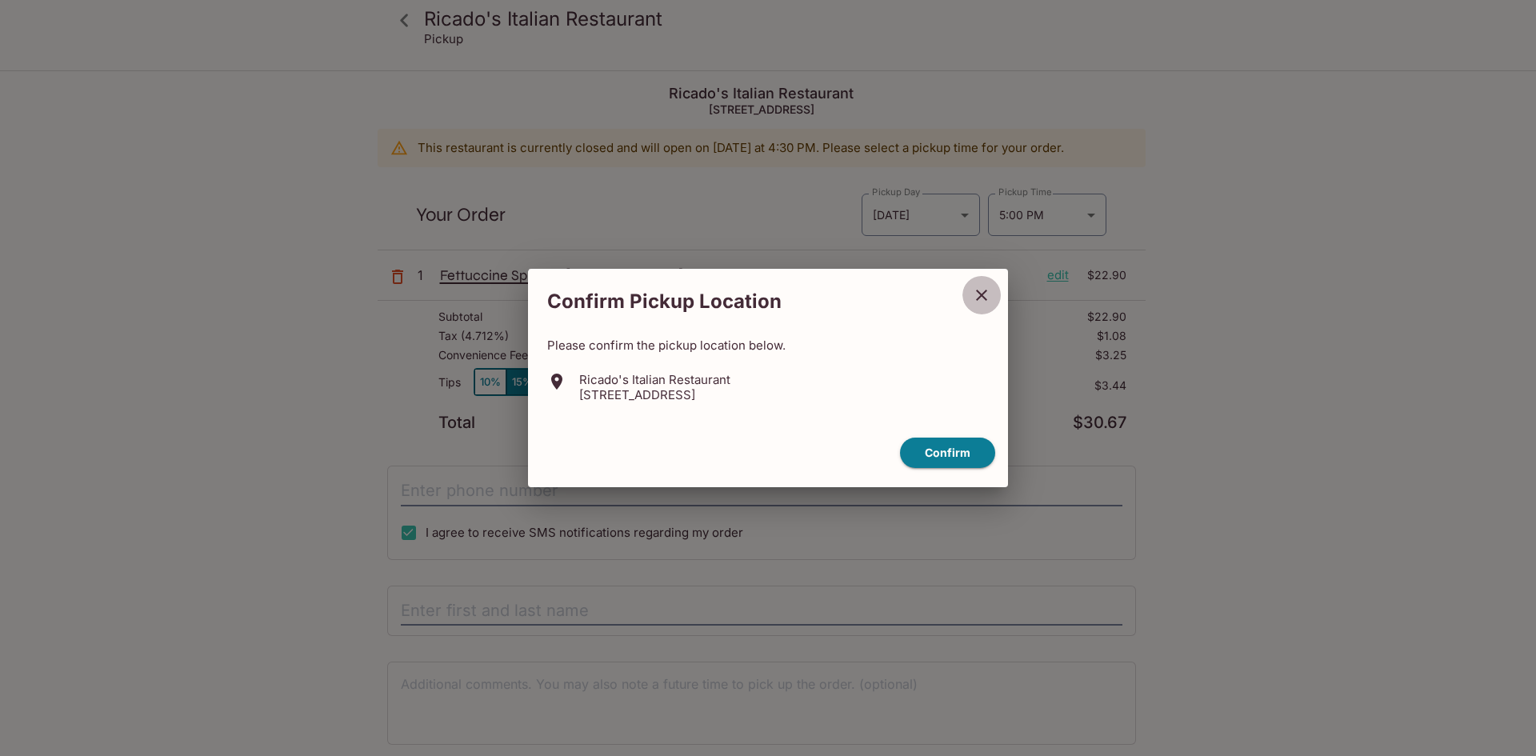
click at [981, 297] on icon "close" at bounding box center [981, 295] width 11 height 11
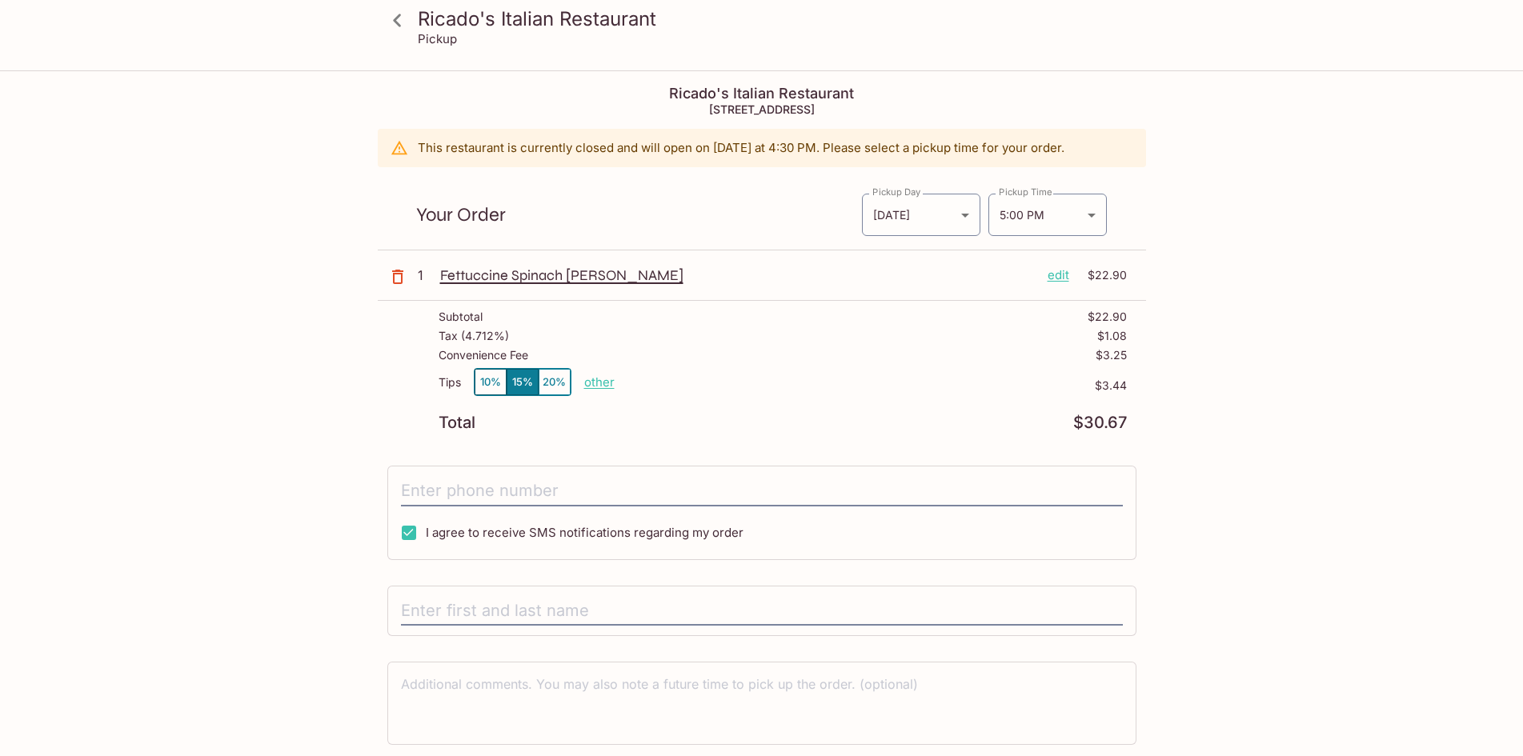
click at [603, 382] on p "other" at bounding box center [599, 381] width 30 height 15
type input "0.00"
click at [586, 399] on div "Tips 10% 15% 20% other" at bounding box center [526, 385] width 176 height 34
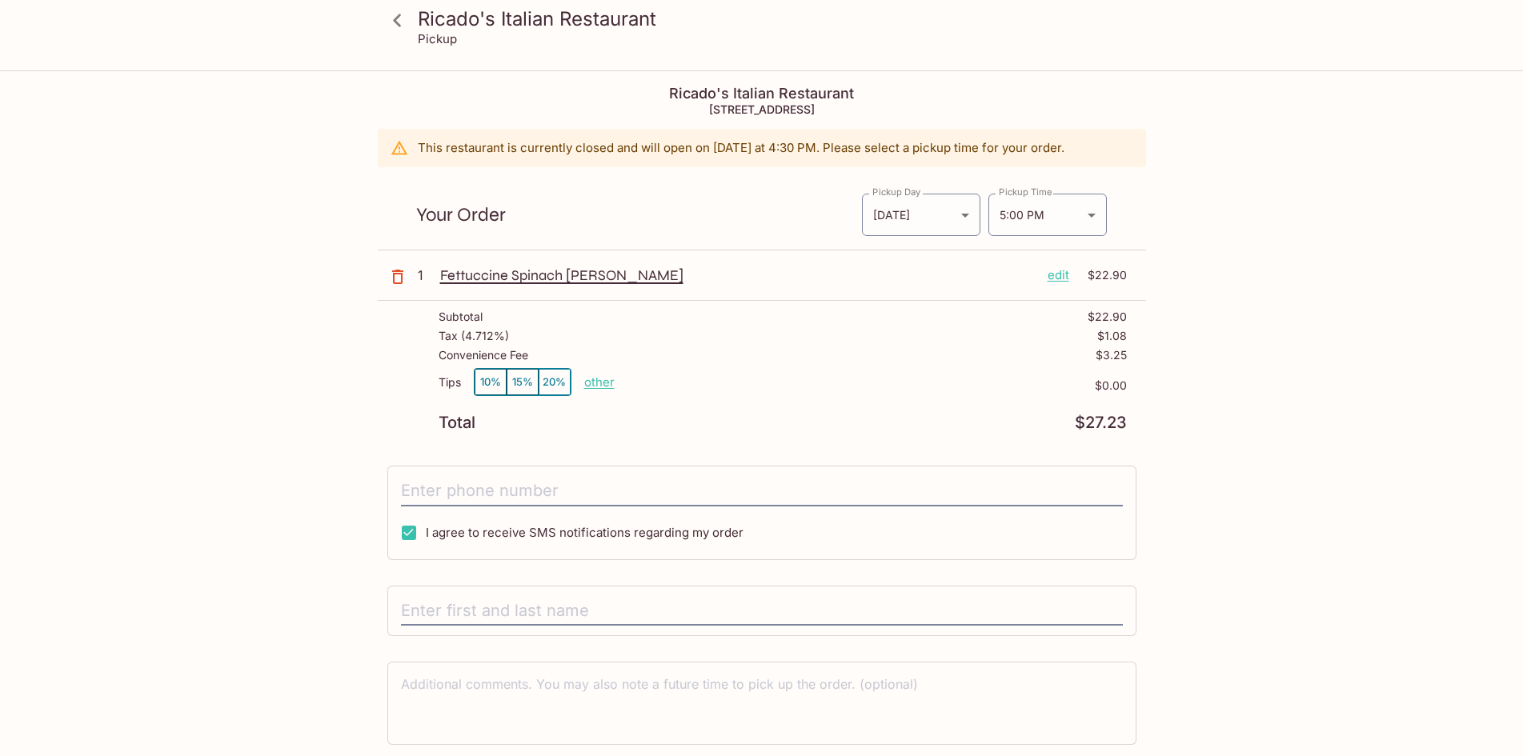
click at [394, 24] on icon at bounding box center [397, 20] width 28 height 28
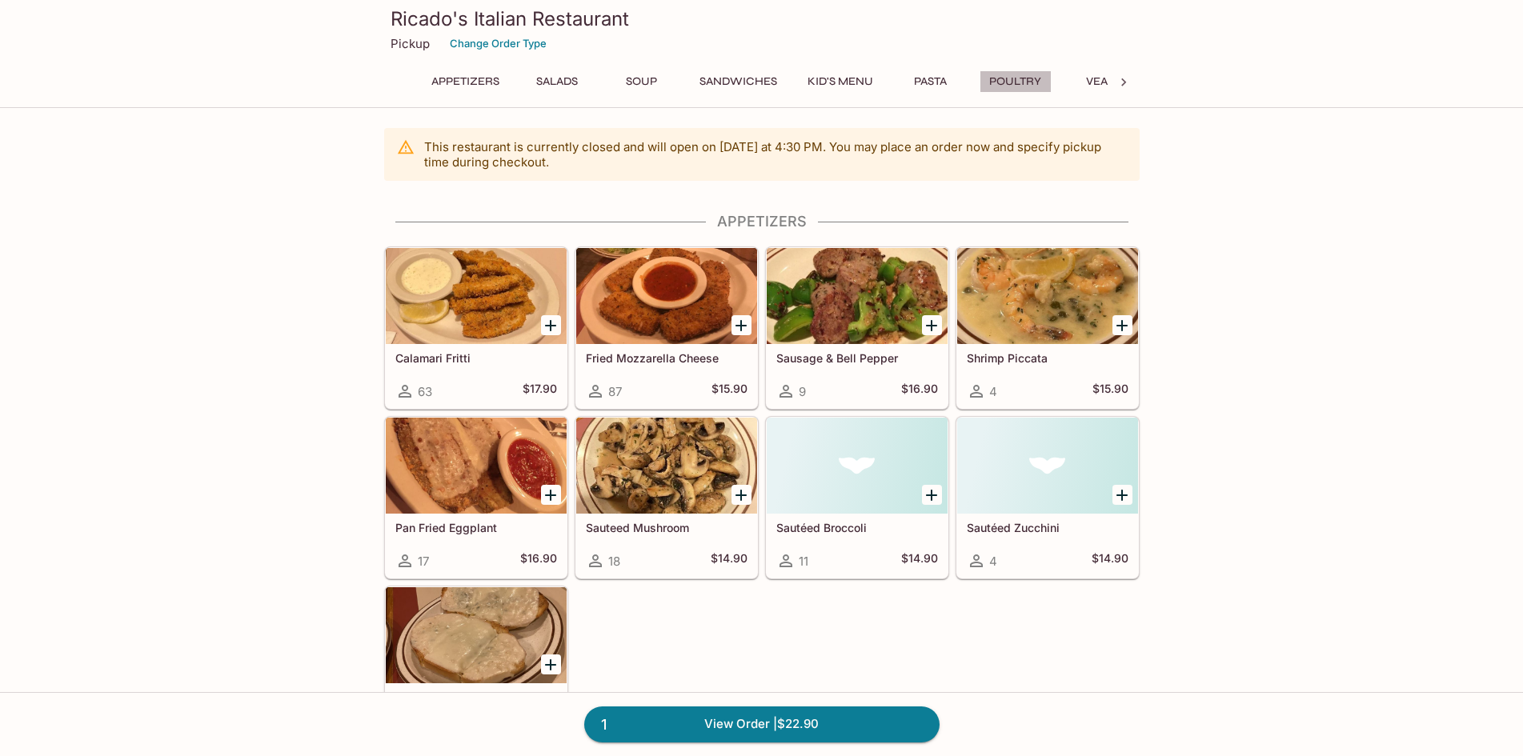
click at [1005, 81] on button "Poultry" at bounding box center [1015, 81] width 72 height 22
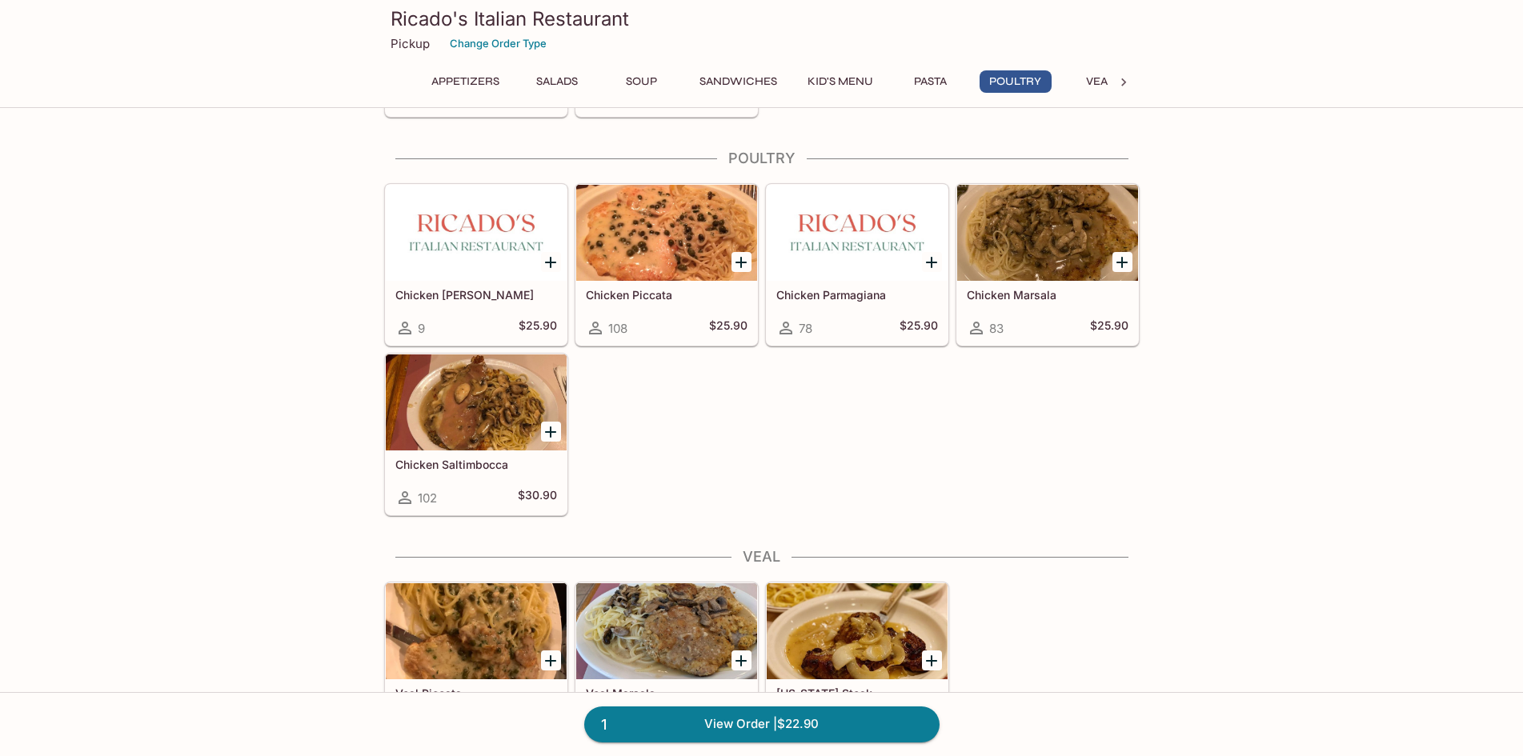
scroll to position [3146, 0]
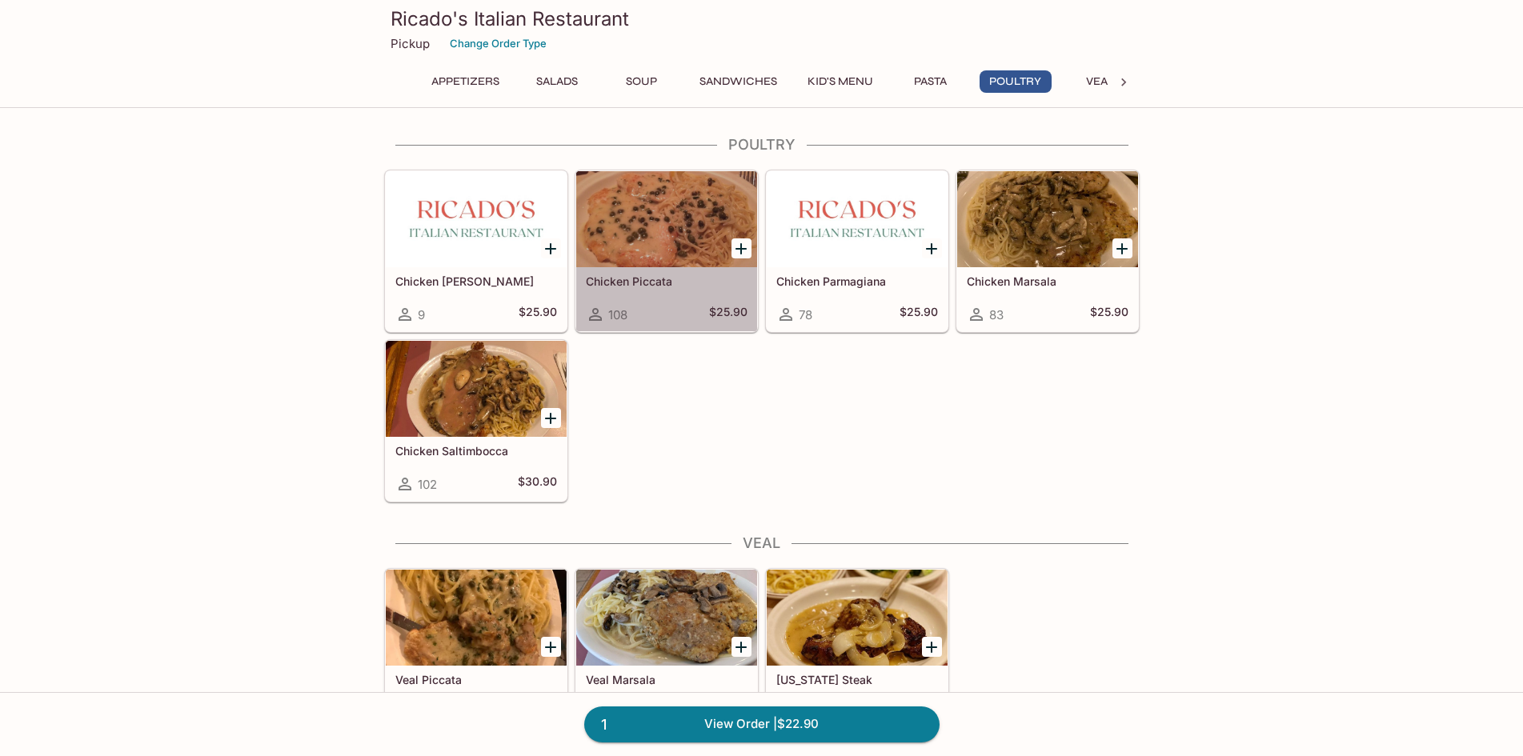
click at [639, 220] on div at bounding box center [666, 219] width 181 height 96
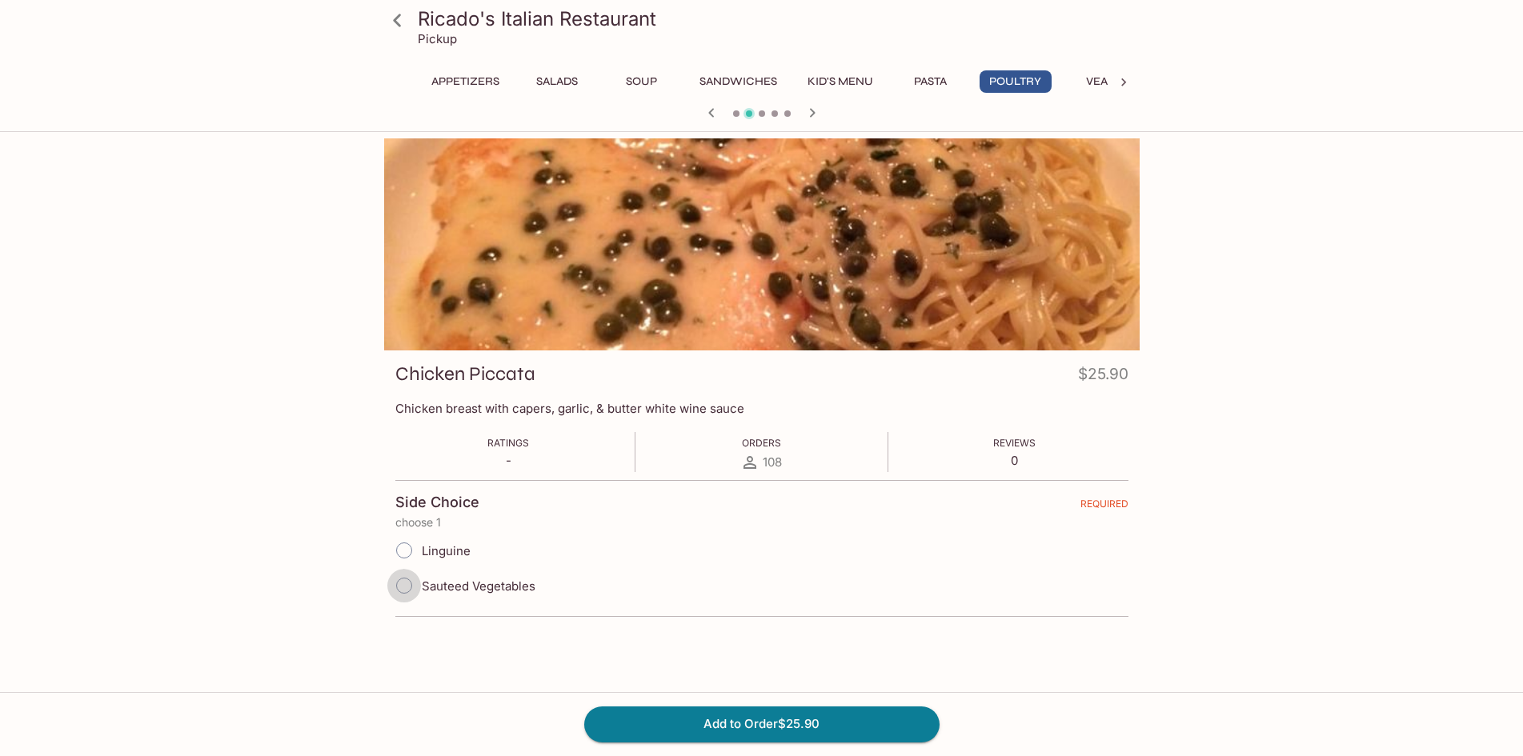
click at [407, 579] on input "Sauteed Vegetables" at bounding box center [404, 586] width 34 height 34
radio input "true"
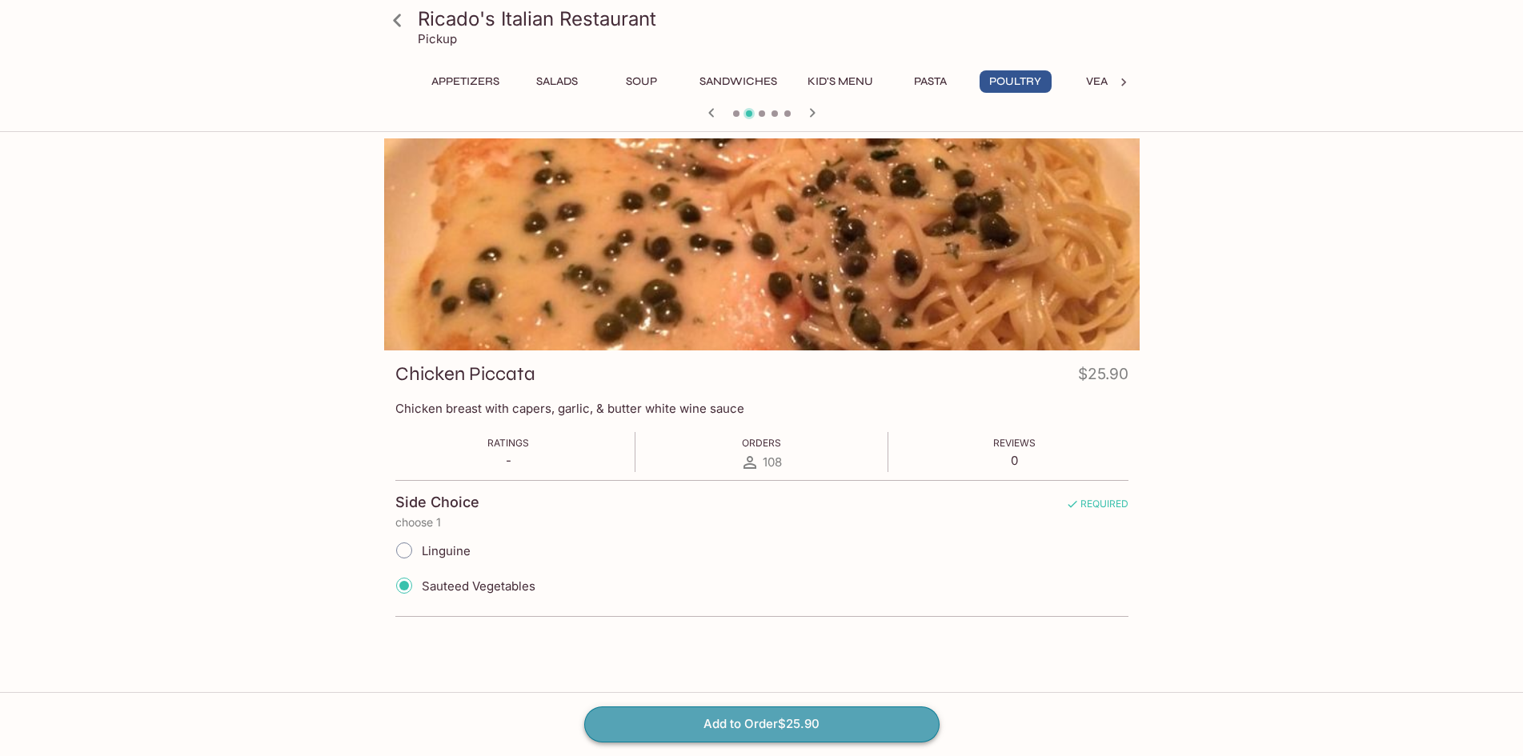
click at [735, 725] on button "Add to Order $25.90" at bounding box center [761, 724] width 355 height 35
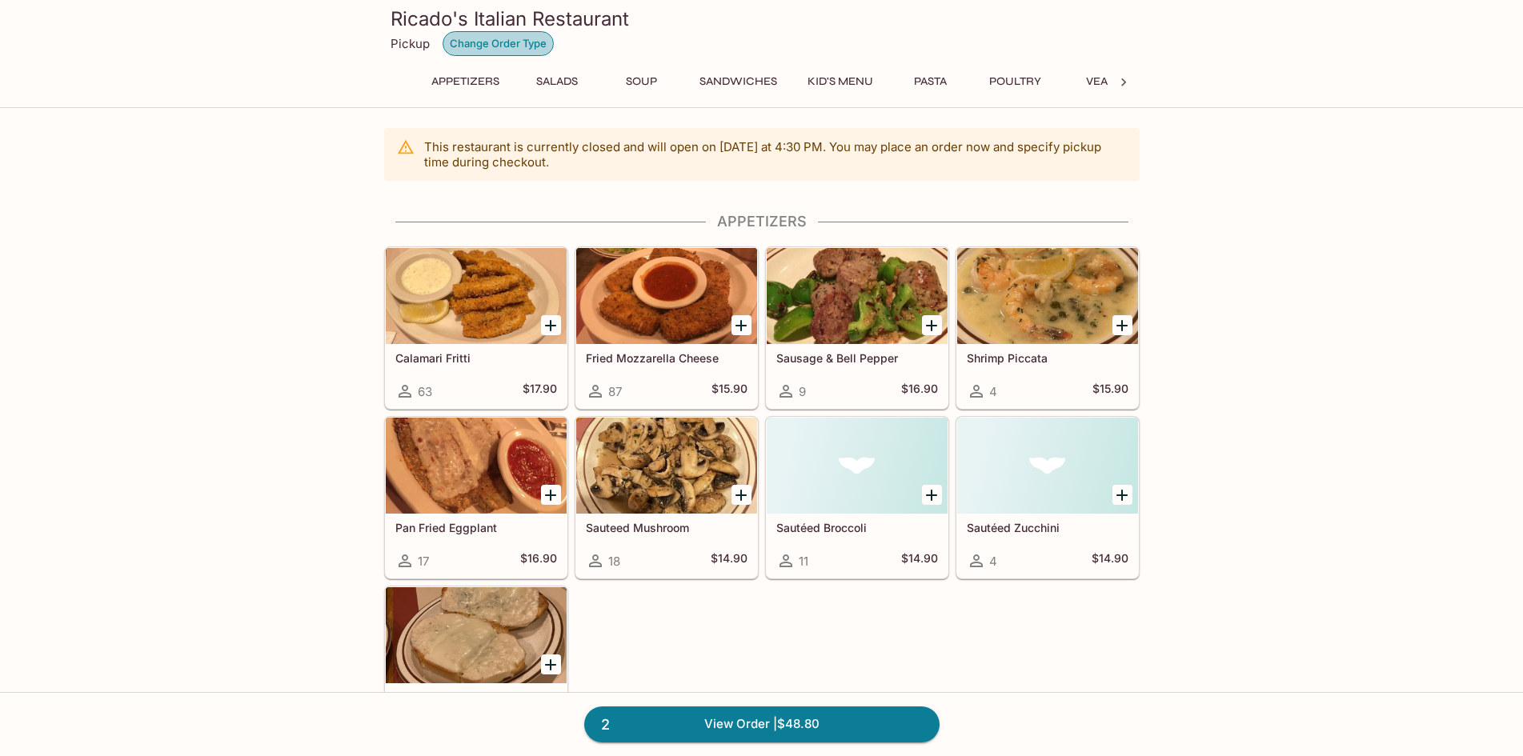
click at [522, 46] on button "Change Order Type" at bounding box center [497, 43] width 111 height 25
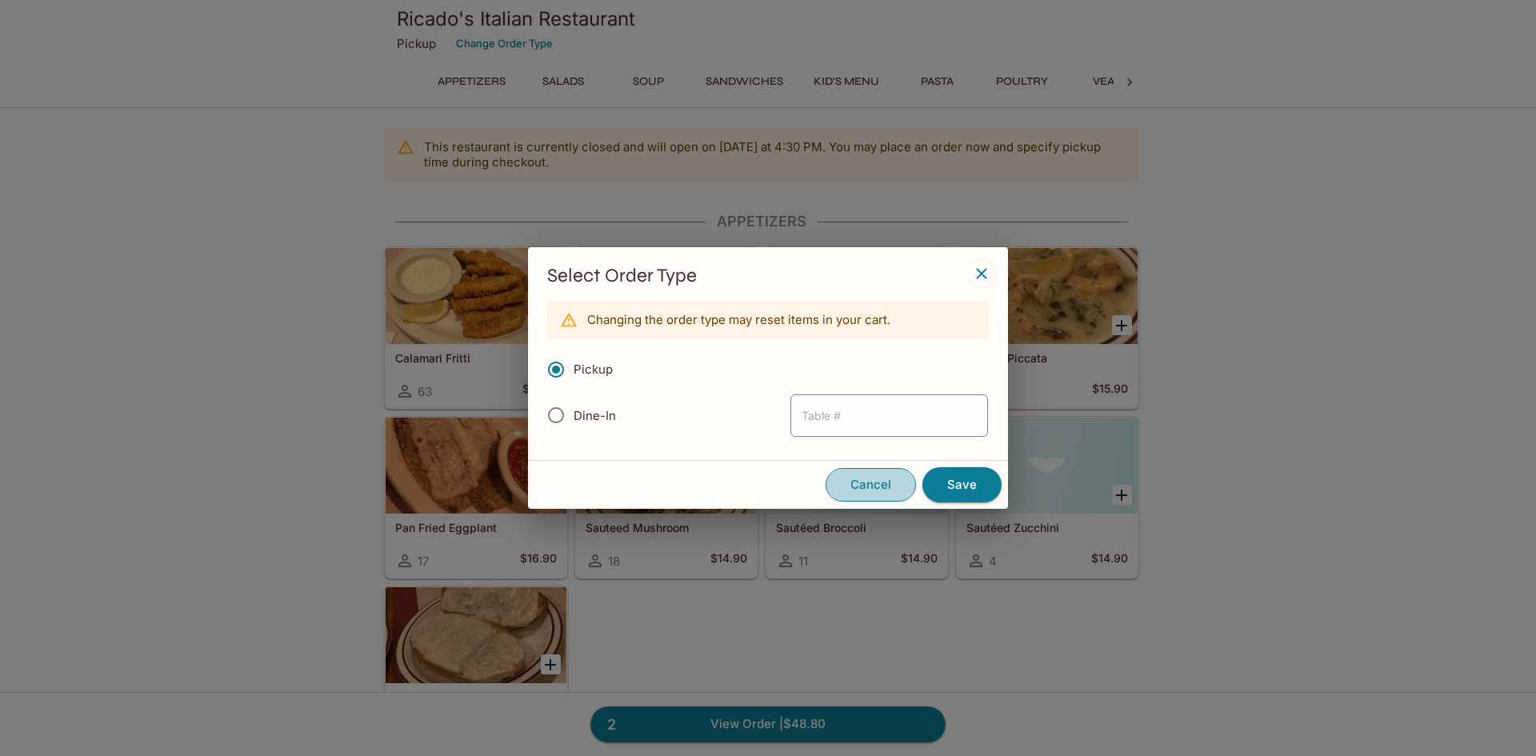
click at [881, 488] on button "Cancel" at bounding box center [871, 485] width 90 height 34
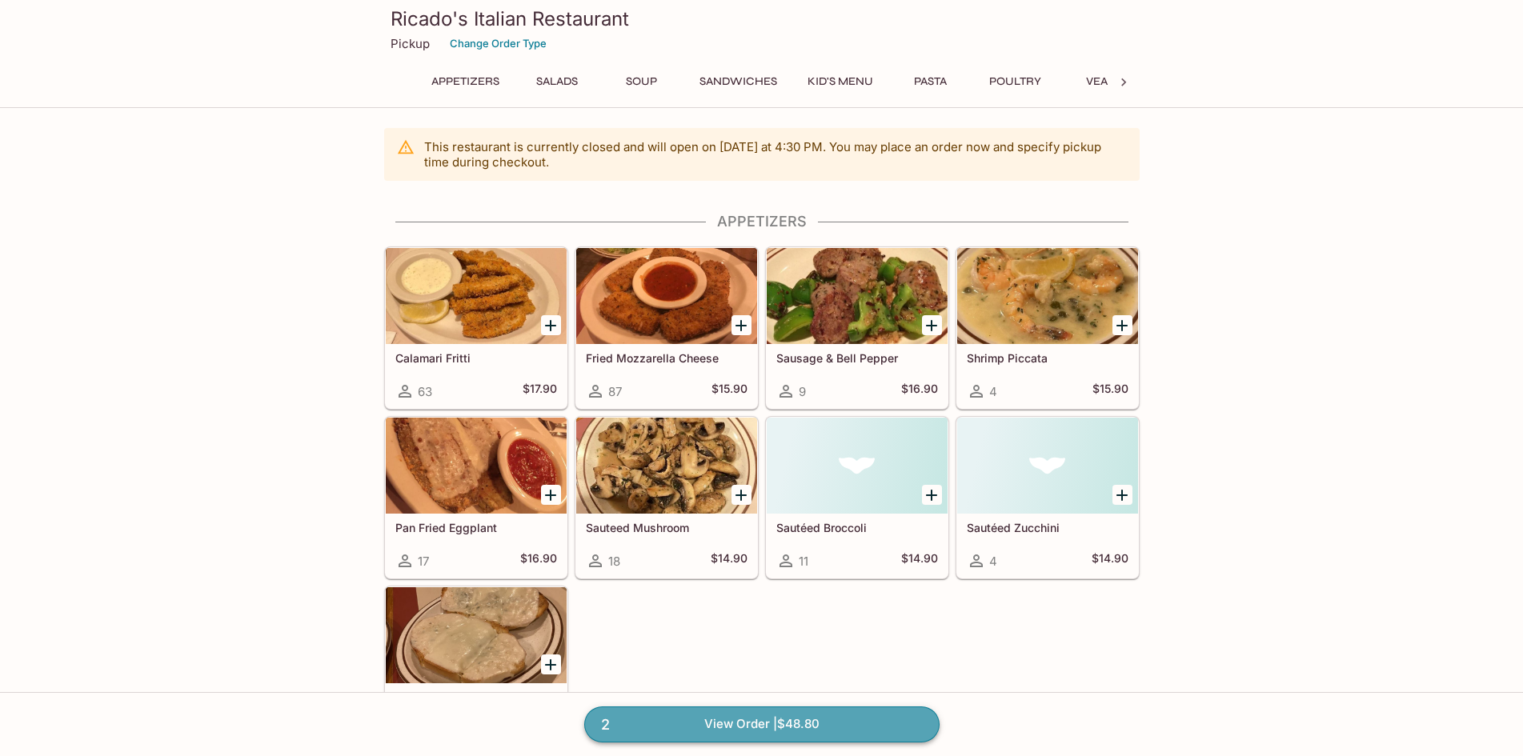
click at [711, 719] on link "2 View Order | $48.80" at bounding box center [761, 724] width 355 height 35
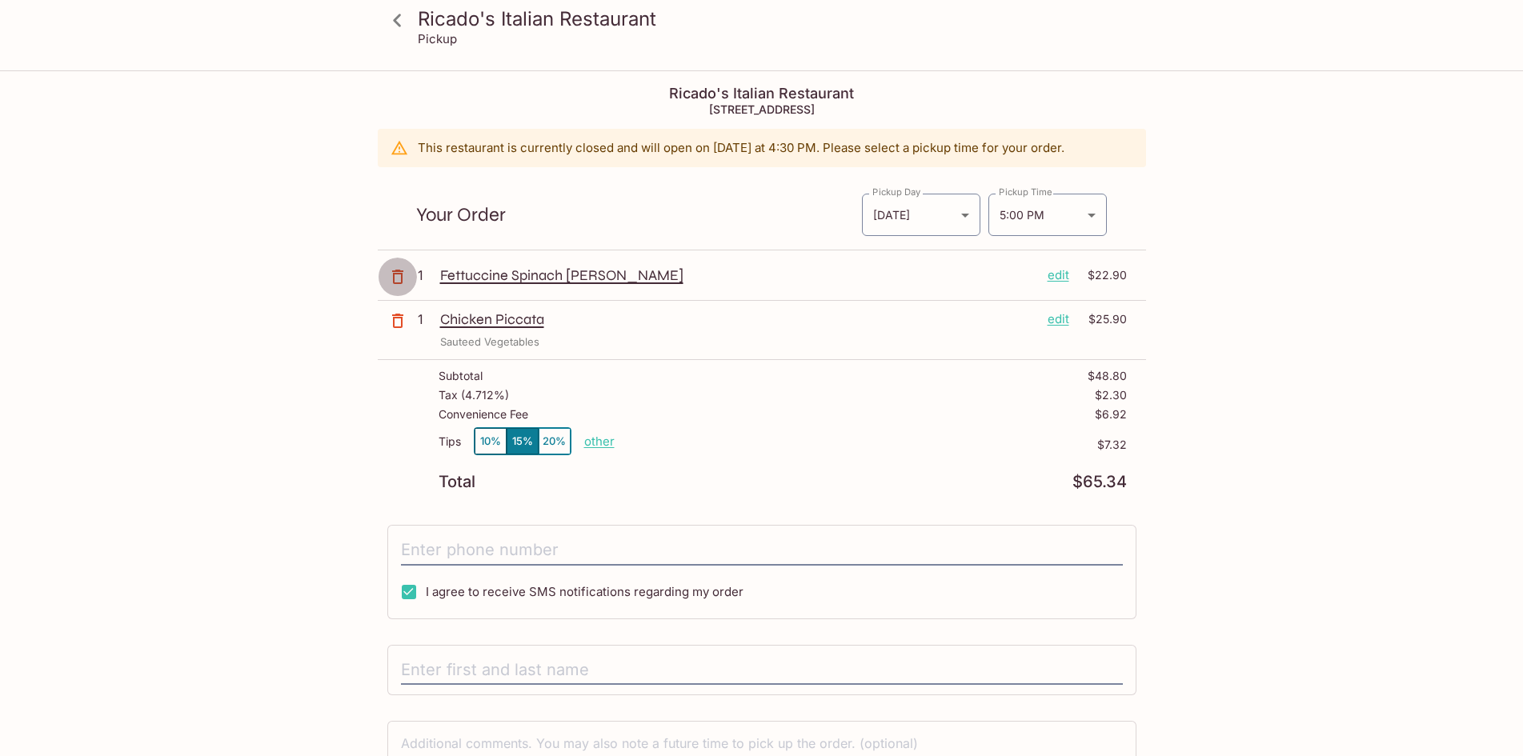
click at [398, 272] on icon "button" at bounding box center [397, 277] width 11 height 14
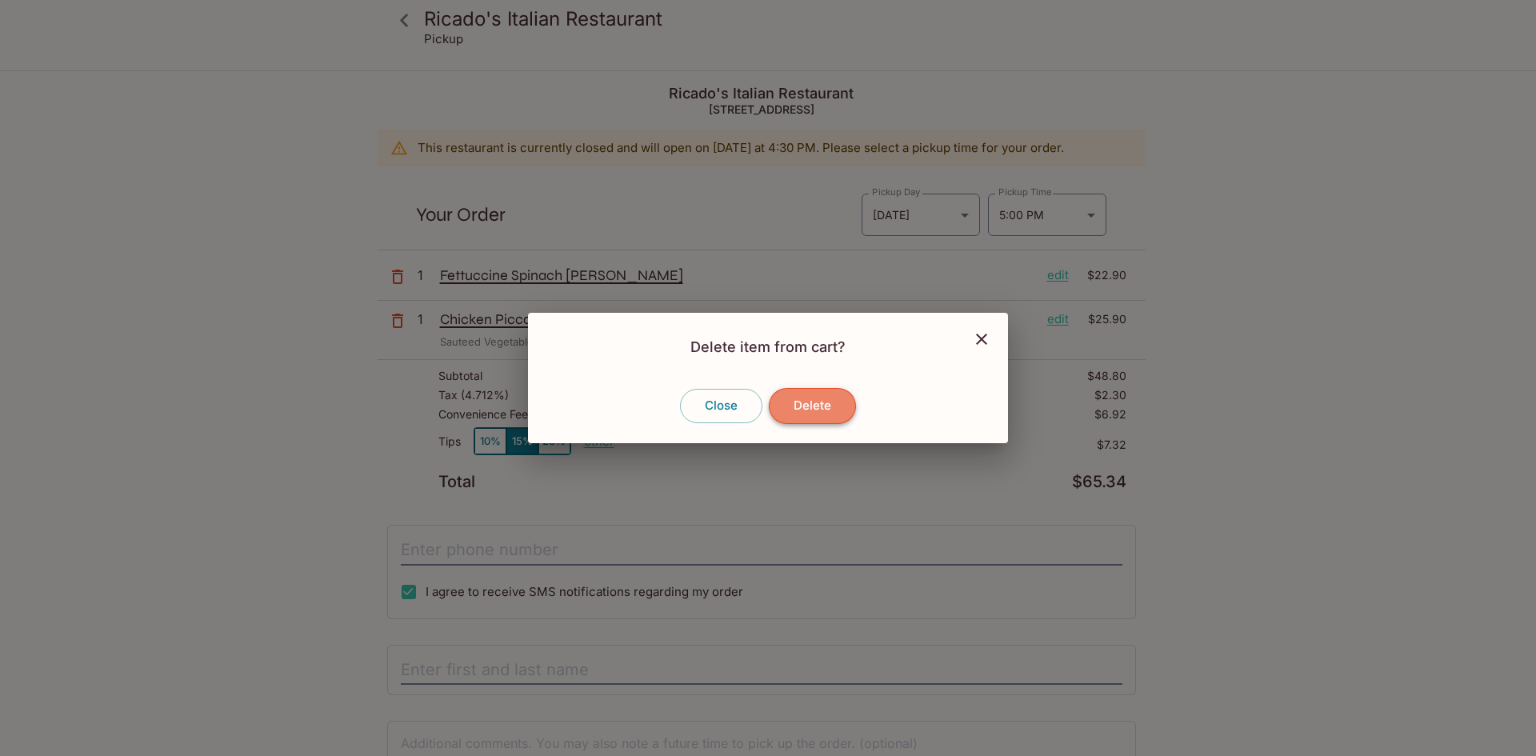
click at [818, 406] on button "Delete" at bounding box center [812, 405] width 87 height 35
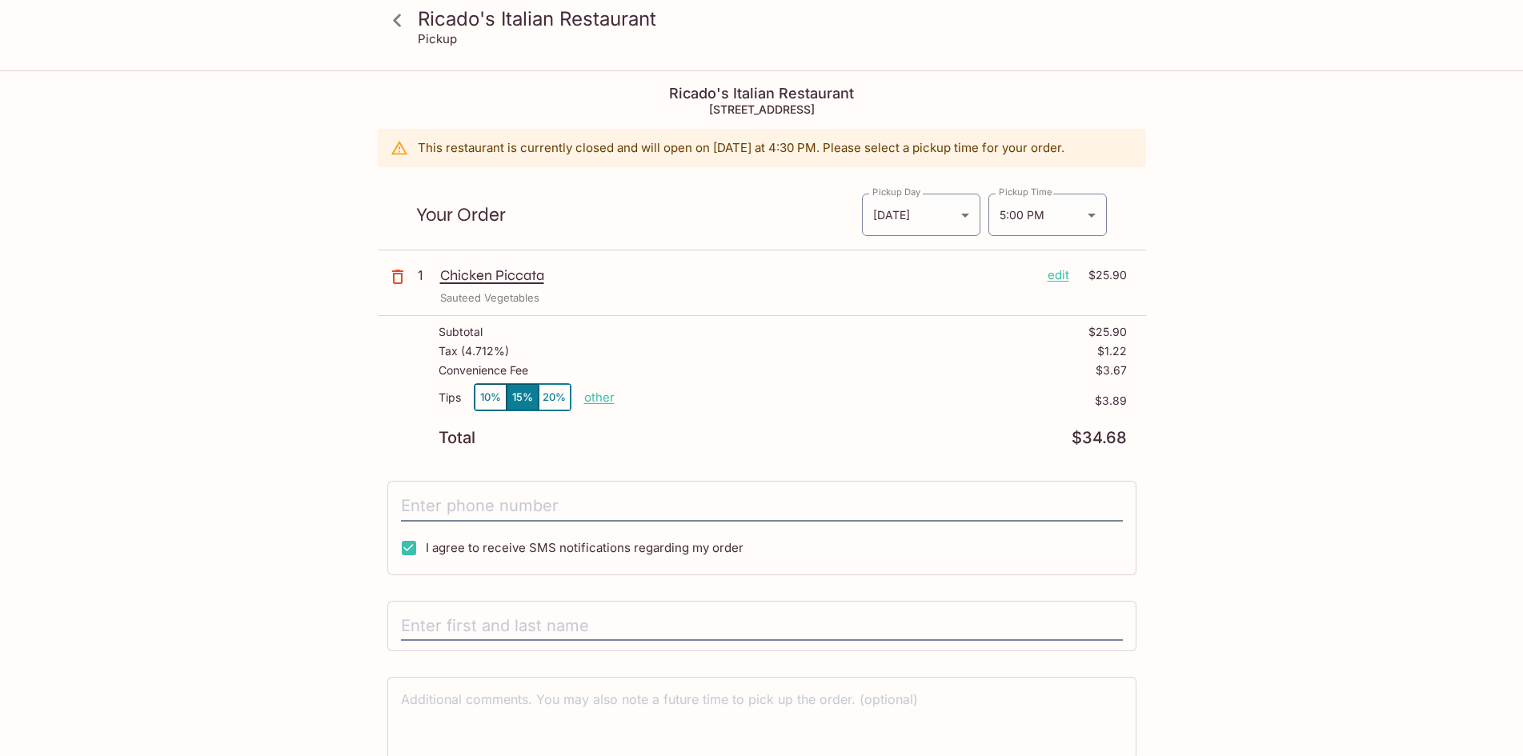
click at [598, 402] on p "other" at bounding box center [599, 397] width 30 height 15
type input "0.00"
click at [610, 395] on p "other" at bounding box center [599, 397] width 30 height 15
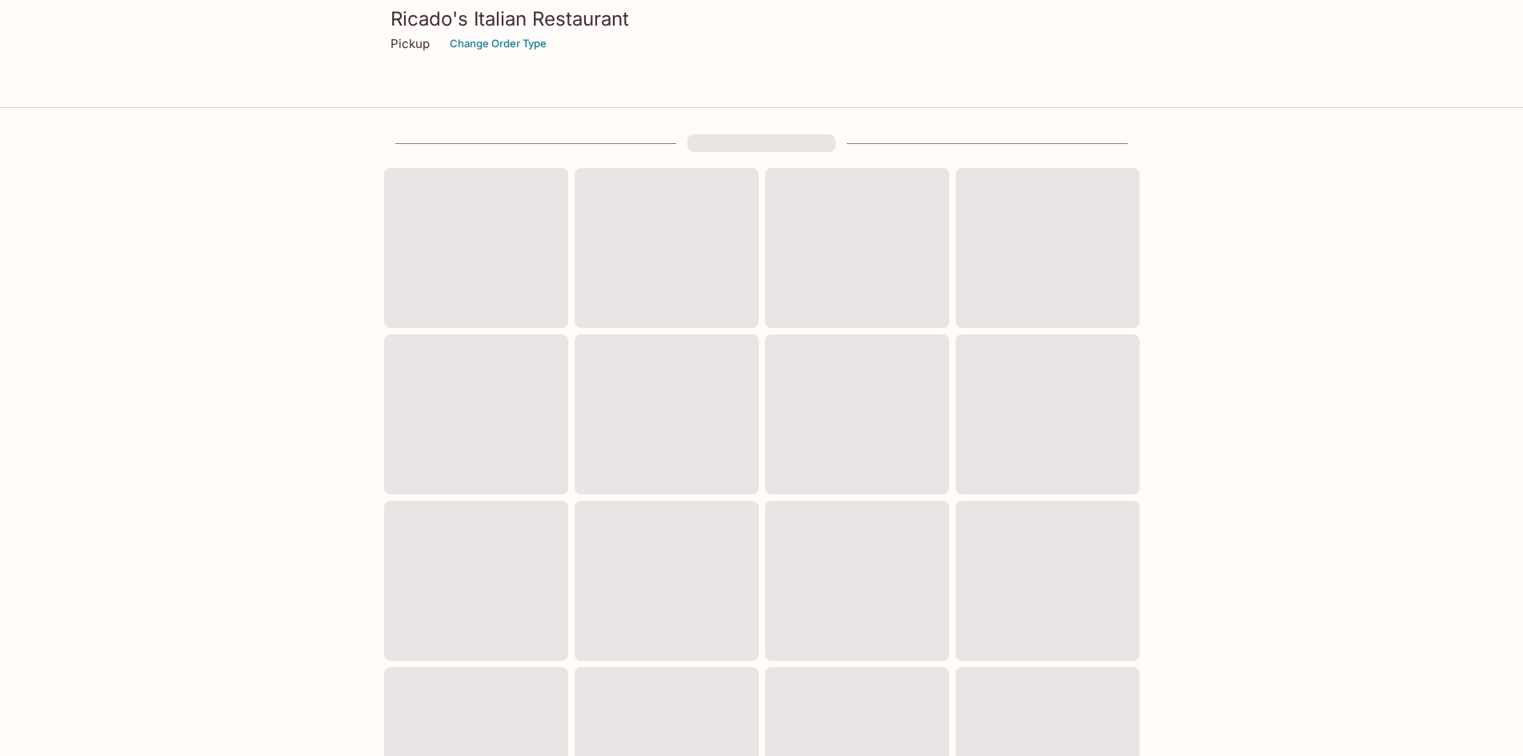
scroll to position [484, 0]
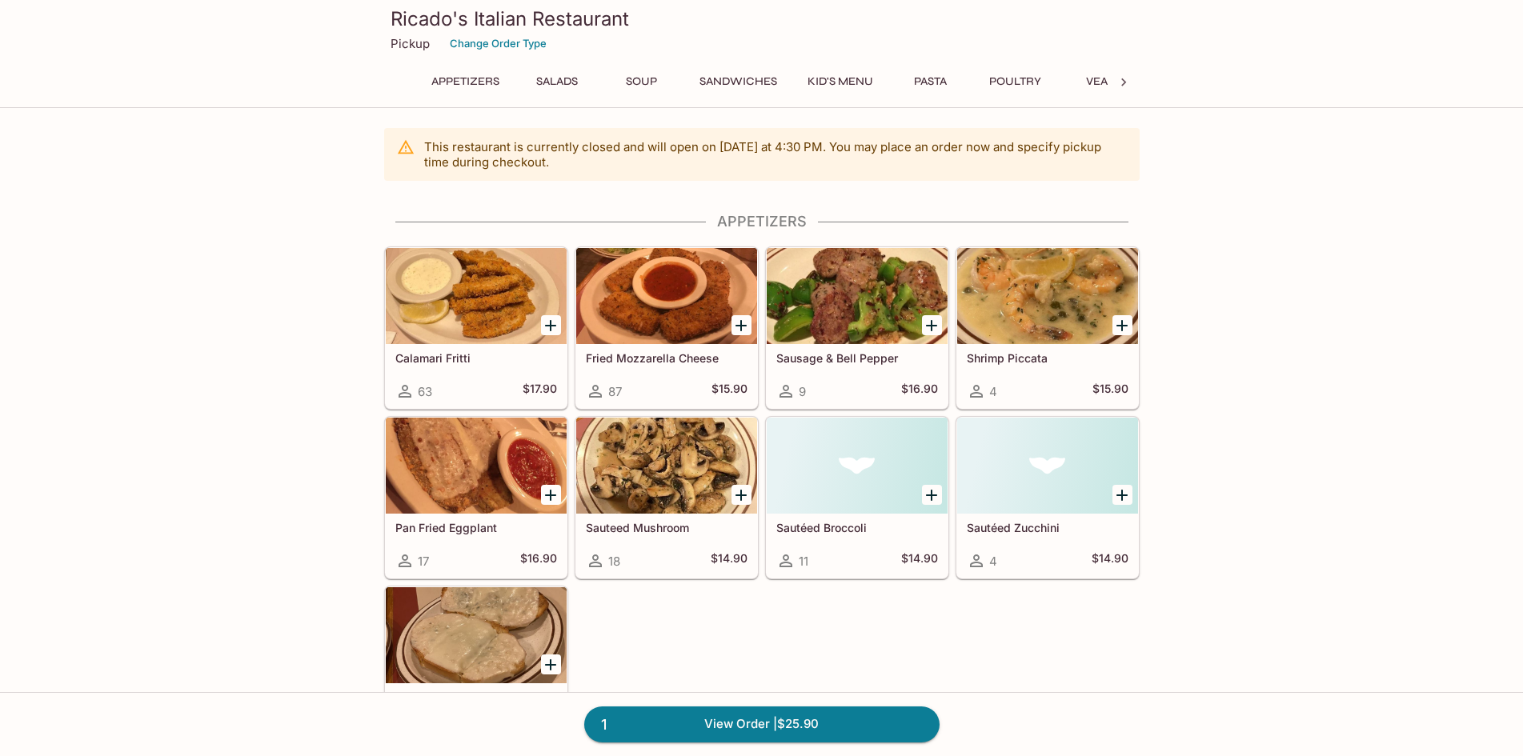
scroll to position [398, 0]
